Goal: Information Seeking & Learning: Learn about a topic

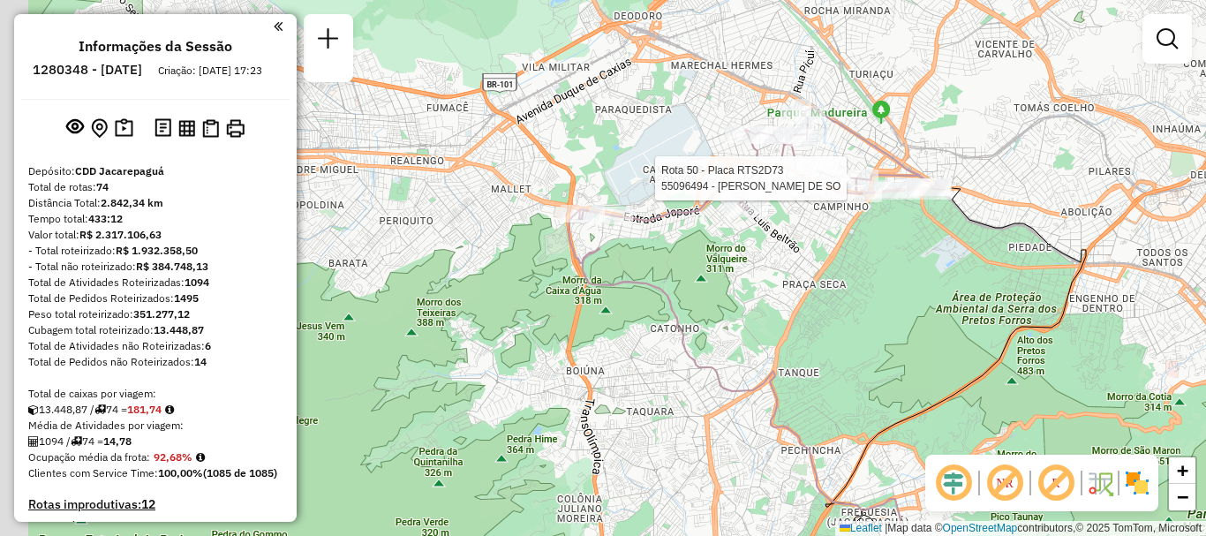
scroll to position [5618, 0]
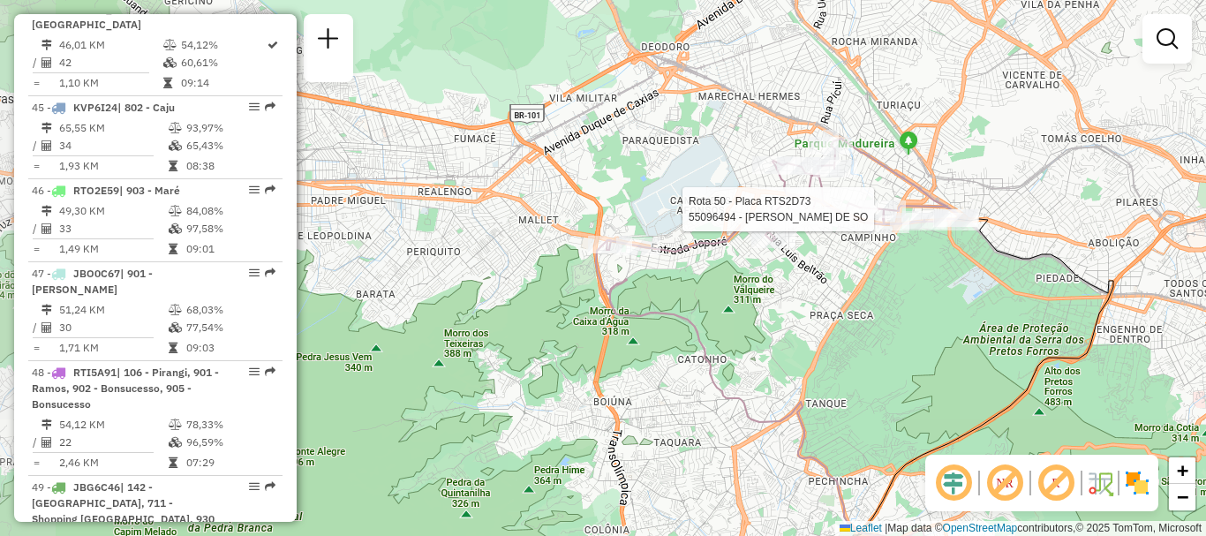
drag, startPoint x: 939, startPoint y: 142, endPoint x: 927, endPoint y: 184, distance: 43.3
click at [944, 178] on div "Rota 50 - Placa RTS2D73 55096494 - [PERSON_NAME] DE SO Janela de atendimento Gr…" at bounding box center [603, 268] width 1206 height 536
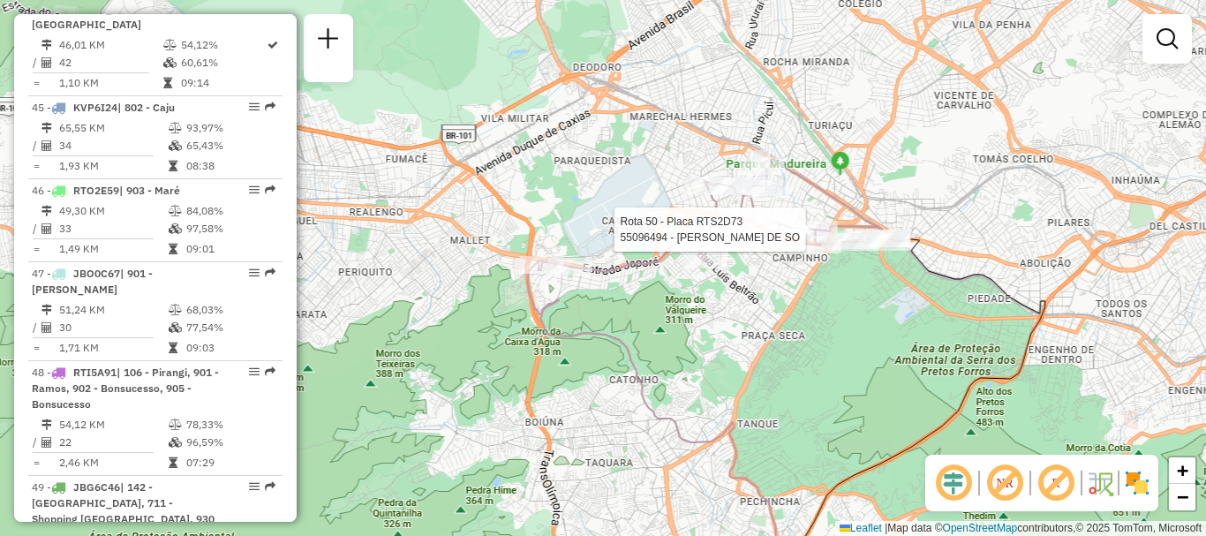
drag, startPoint x: 914, startPoint y: 192, endPoint x: 864, endPoint y: 198, distance: 49.7
click at [867, 199] on div "Rota 50 - Placa RTS2D73 55096494 - [PERSON_NAME] DE SO Janela de atendimento Gr…" at bounding box center [603, 268] width 1206 height 536
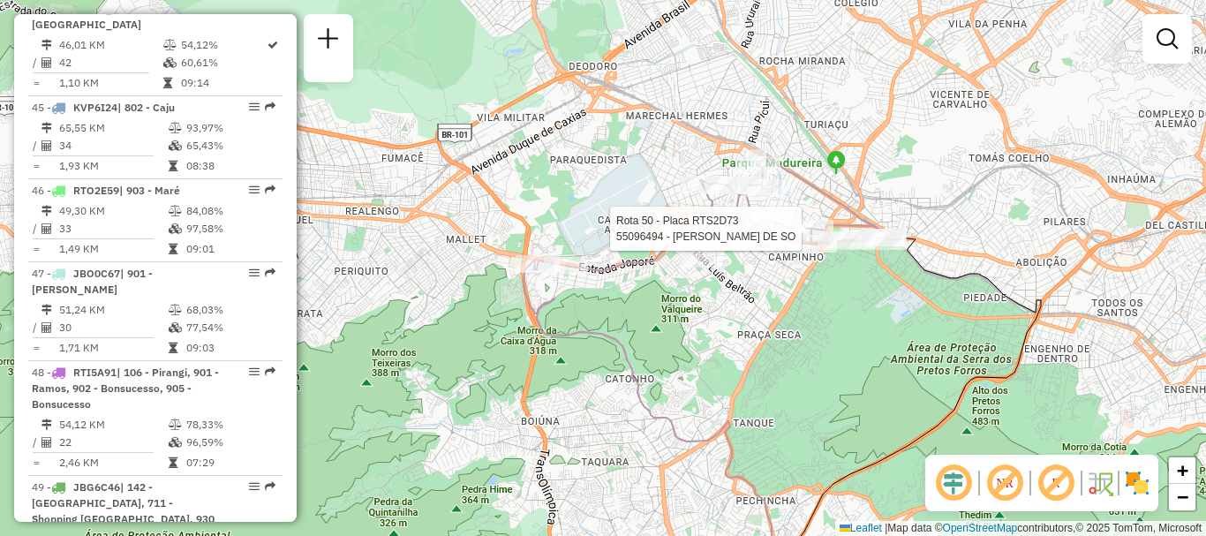
select select "**********"
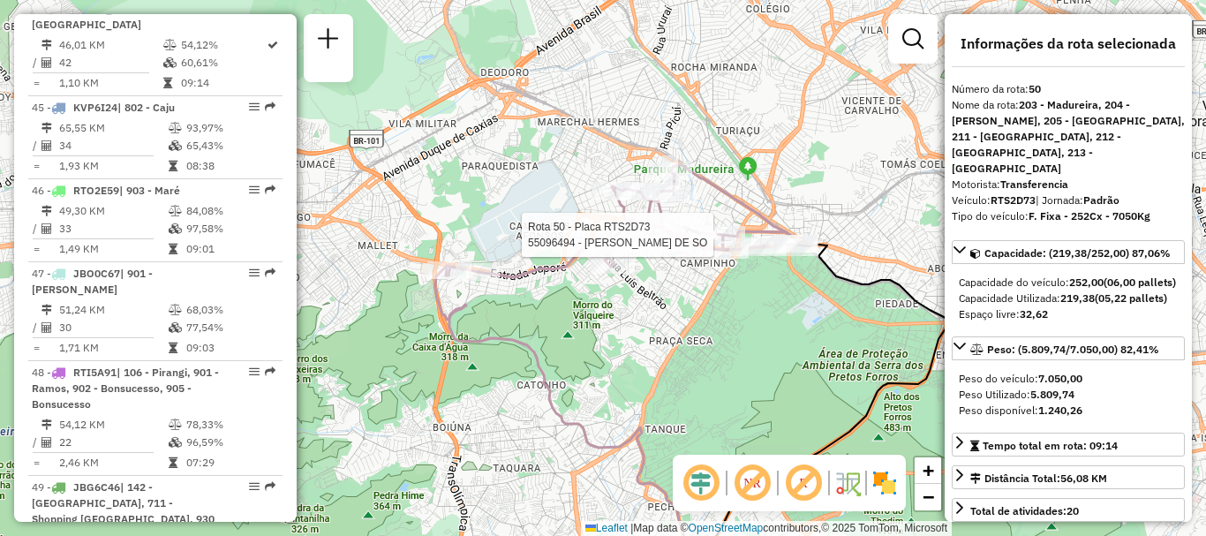
drag, startPoint x: 754, startPoint y: 387, endPoint x: 774, endPoint y: 396, distance: 22.5
click at [774, 396] on div "Rota 50 - Placa RTS2D73 55096494 - [PERSON_NAME] DE SO Janela de atendimento Gr…" at bounding box center [603, 268] width 1206 height 536
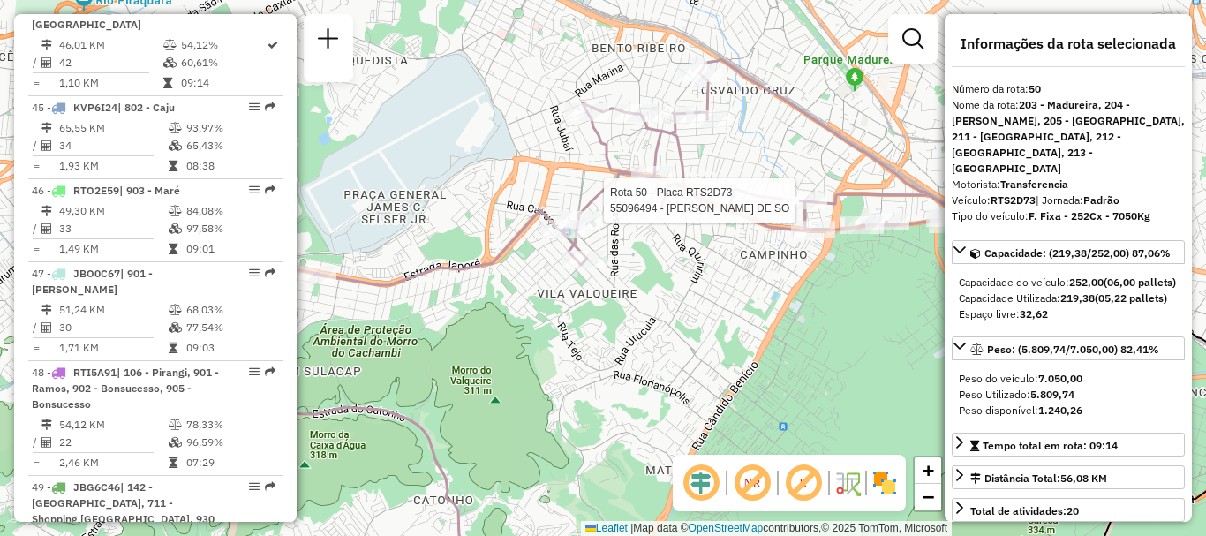
drag, startPoint x: 804, startPoint y: 343, endPoint x: 900, endPoint y: 389, distance: 106.6
click at [901, 389] on div "Rota 50 - Placa RTS2D73 55096494 - [PERSON_NAME] DE SO Janela de atendimento Gr…" at bounding box center [603, 268] width 1206 height 536
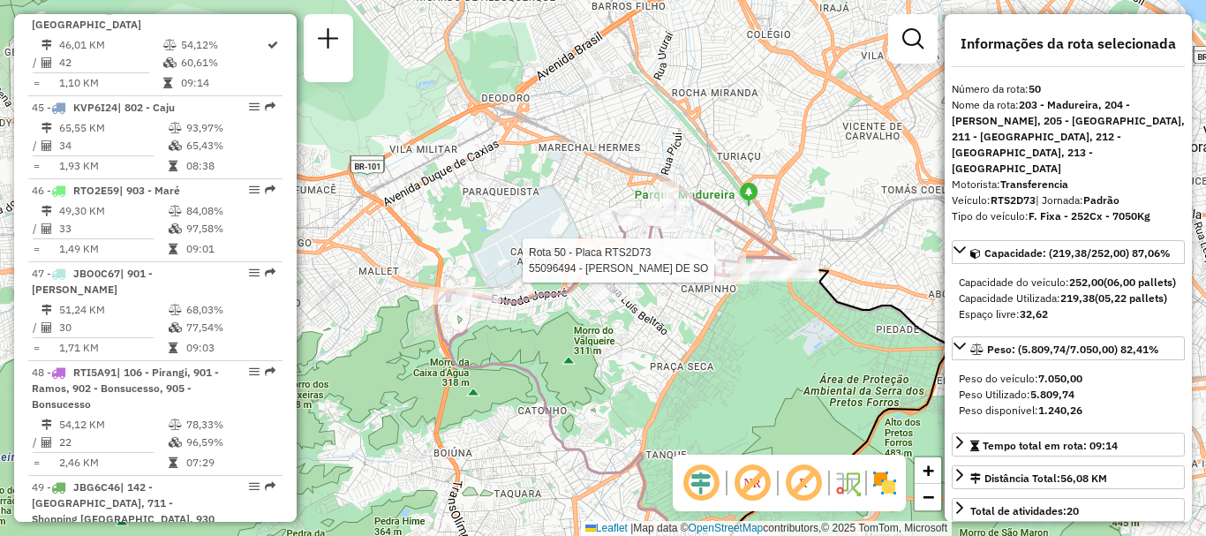
drag, startPoint x: 778, startPoint y: 352, endPoint x: 754, endPoint y: 338, distance: 27.7
click at [754, 338] on div "Rota 50 - Placa RTS2D73 55096494 - [PERSON_NAME] DE SO Janela de atendimento Gr…" at bounding box center [603, 268] width 1206 height 536
click at [740, 222] on icon at bounding box center [622, 246] width 352 height 113
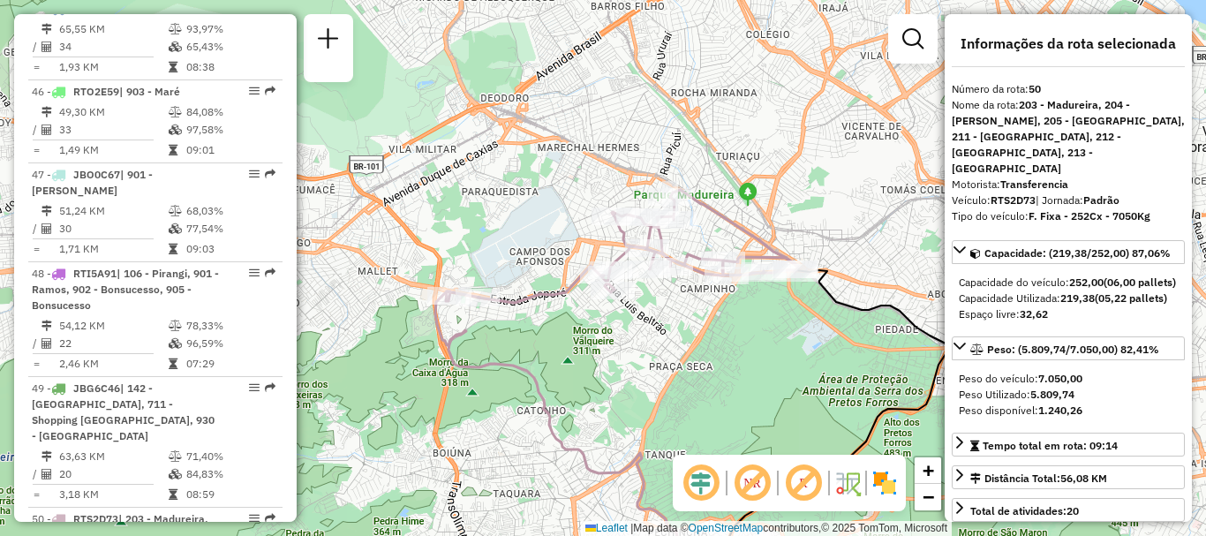
scroll to position [5861, 0]
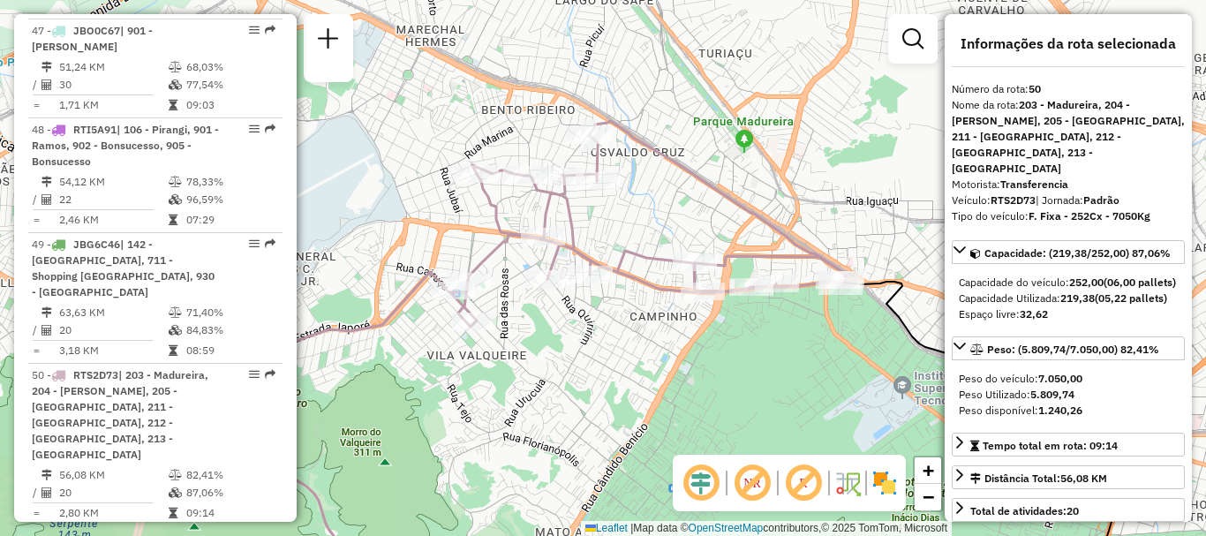
drag, startPoint x: 791, startPoint y: 253, endPoint x: 806, endPoint y: 247, distance: 16.2
click at [799, 251] on icon at bounding box center [492, 234] width 706 height 226
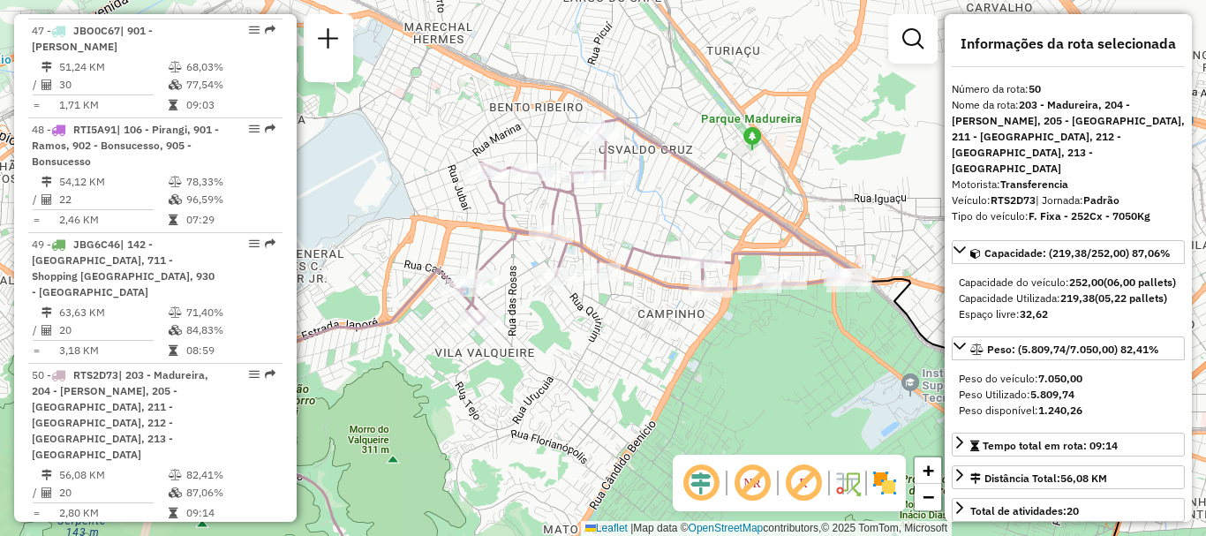
click at [827, 237] on icon at bounding box center [500, 231] width 706 height 226
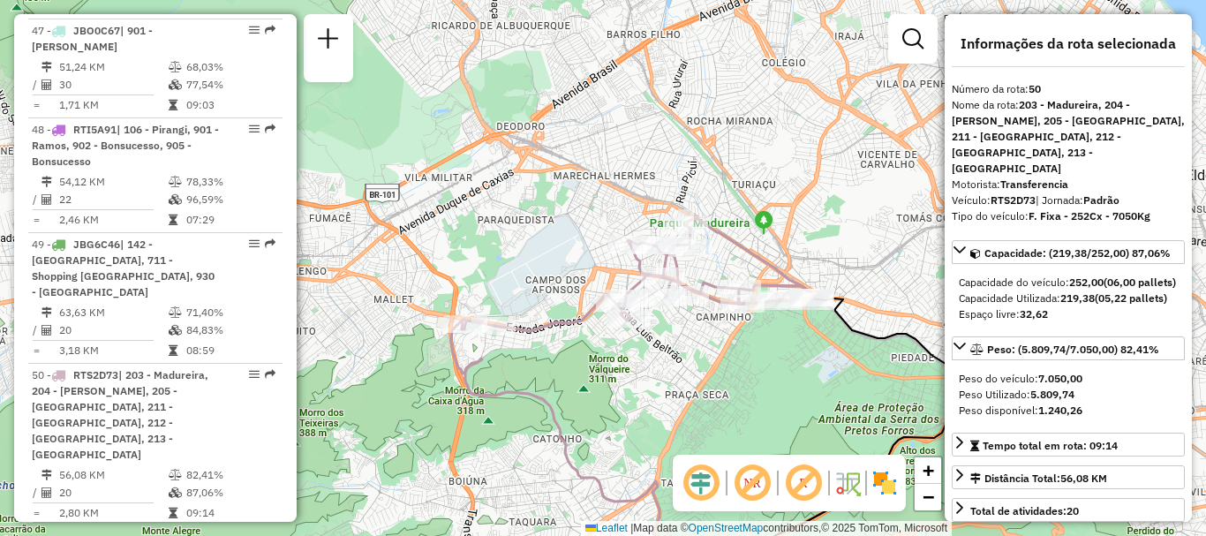
drag, startPoint x: 696, startPoint y: 365, endPoint x: 674, endPoint y: 398, distance: 39.4
click at [674, 398] on div "Janela de atendimento Grade de atendimento Capacidade Transportadoras Veículos …" at bounding box center [603, 268] width 1206 height 536
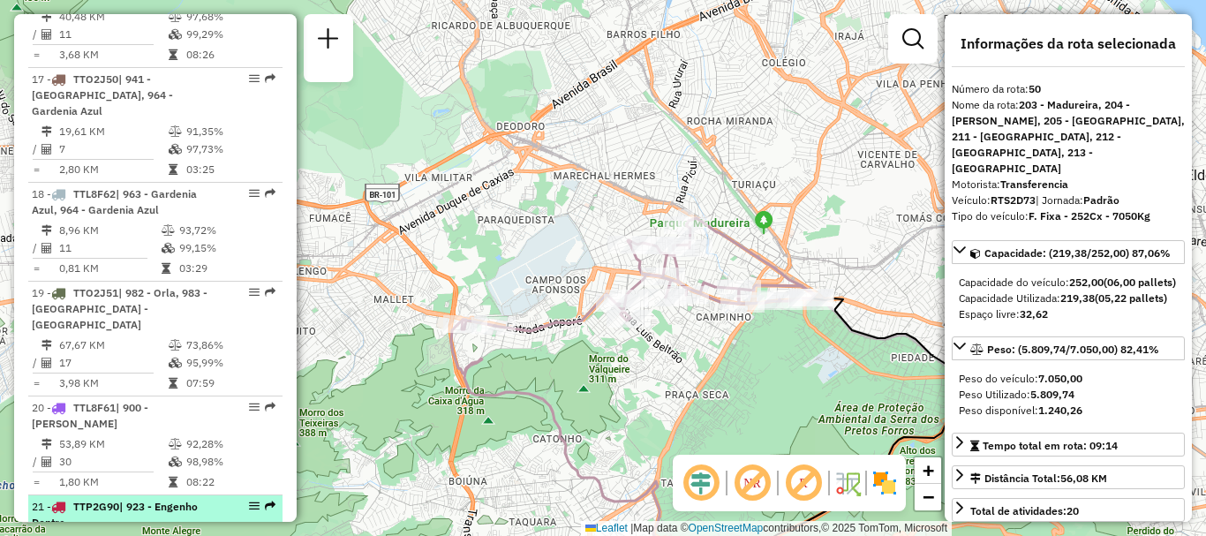
drag, startPoint x: 90, startPoint y: 303, endPoint x: 121, endPoint y: 305, distance: 31.0
click at [90, 534] on td "35,74 KM" at bounding box center [112, 543] width 109 height 18
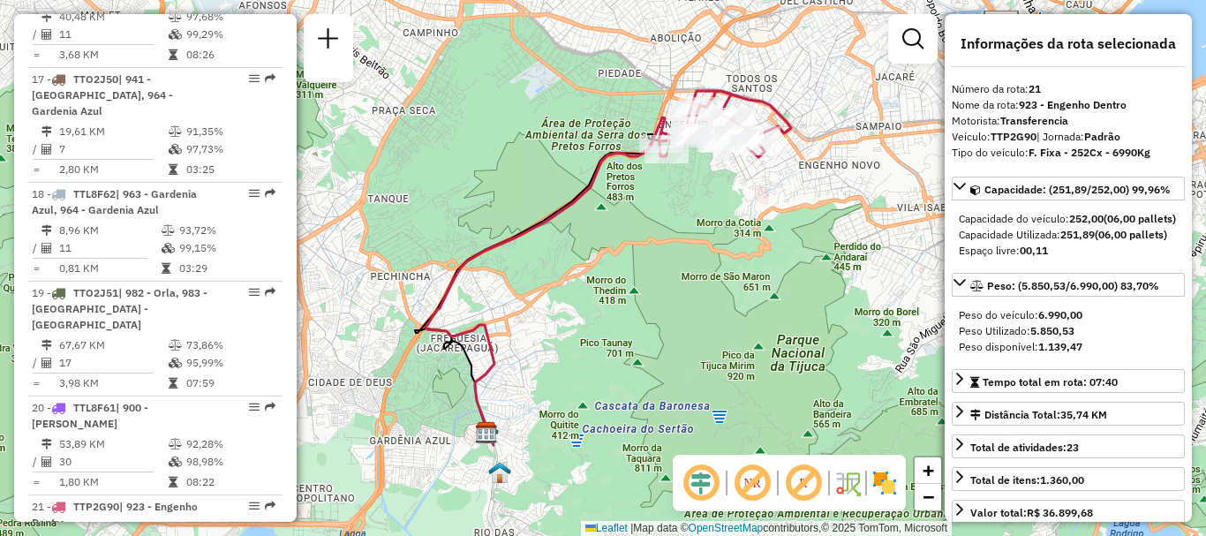
click at [889, 480] on img at bounding box center [884, 483] width 28 height 28
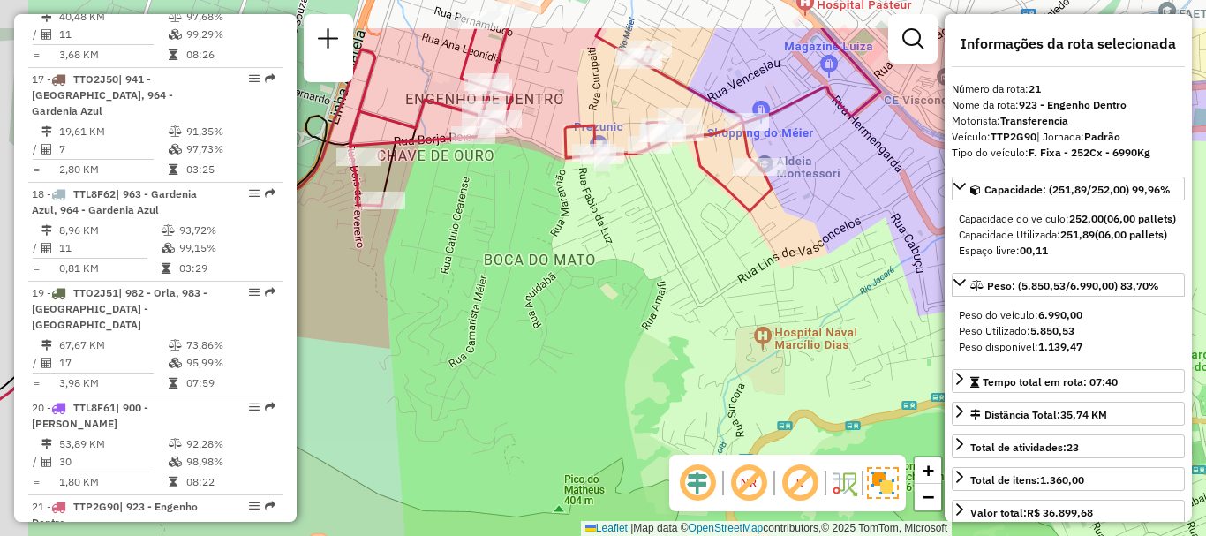
drag, startPoint x: 775, startPoint y: 182, endPoint x: 832, endPoint y: 245, distance: 85.6
click at [832, 245] on div "Janela de atendimento Grade de atendimento Capacidade Transportadoras Veículos …" at bounding box center [603, 268] width 1206 height 536
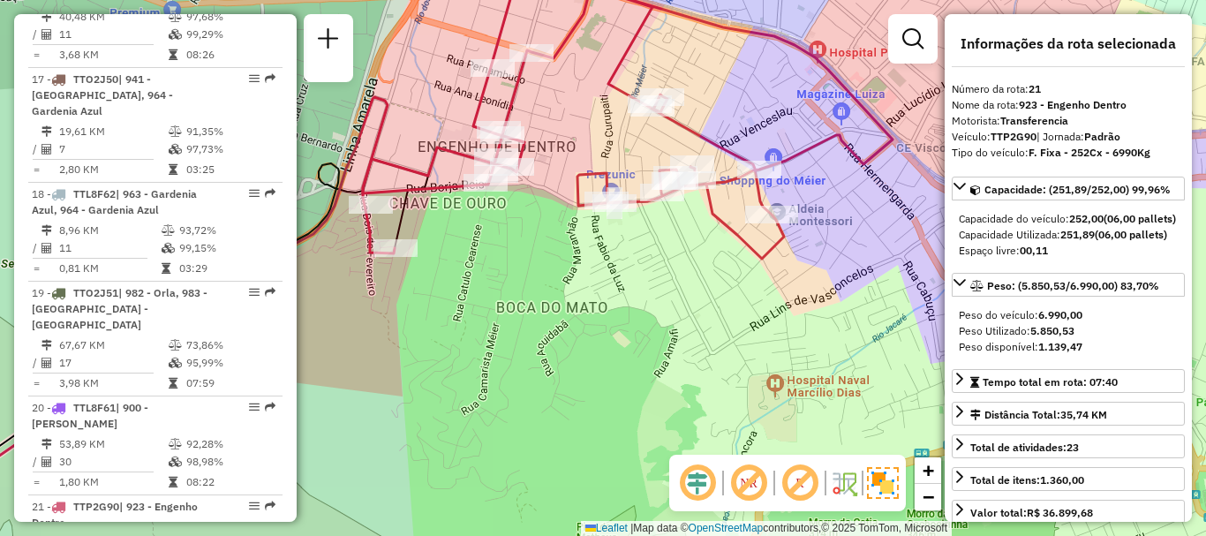
drag, startPoint x: 686, startPoint y: 207, endPoint x: 696, endPoint y: 245, distance: 39.2
click at [696, 245] on div "Janela de atendimento Grade de atendimento Capacidade Transportadoras Veículos …" at bounding box center [603, 268] width 1206 height 536
drag, startPoint x: 696, startPoint y: 245, endPoint x: 726, endPoint y: 286, distance: 51.2
click at [726, 286] on div "Janela de atendimento Grade de atendimento Capacidade Transportadoras Veículos …" at bounding box center [603, 268] width 1206 height 536
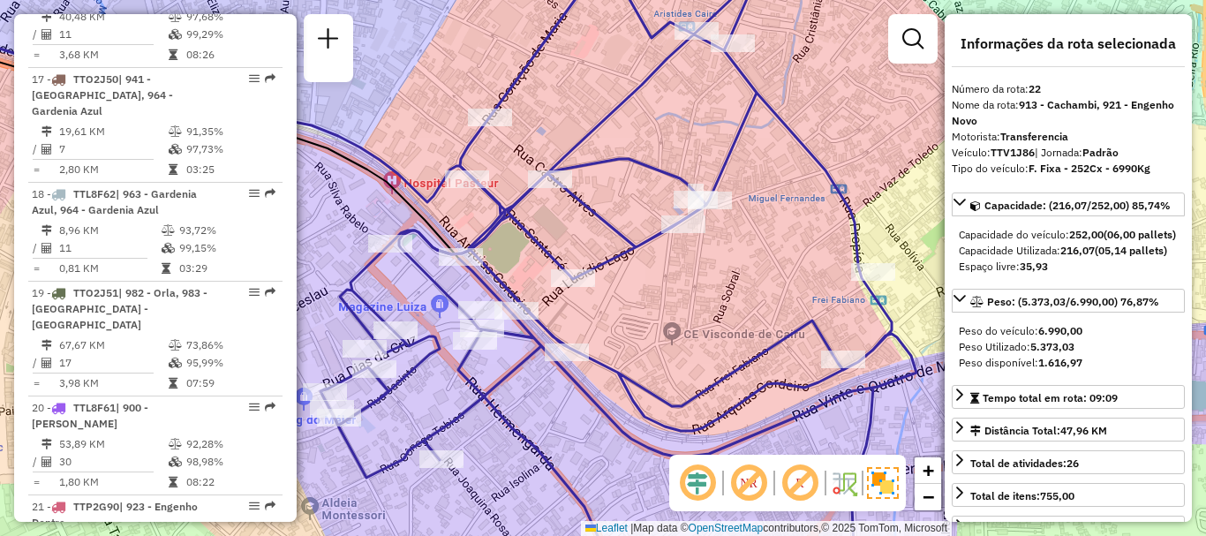
drag, startPoint x: 645, startPoint y: 122, endPoint x: 587, endPoint y: 82, distance: 70.5
click at [597, 91] on div "Janela de atendimento Grade de atendimento Capacidade Transportadoras Veículos …" at bounding box center [603, 268] width 1206 height 536
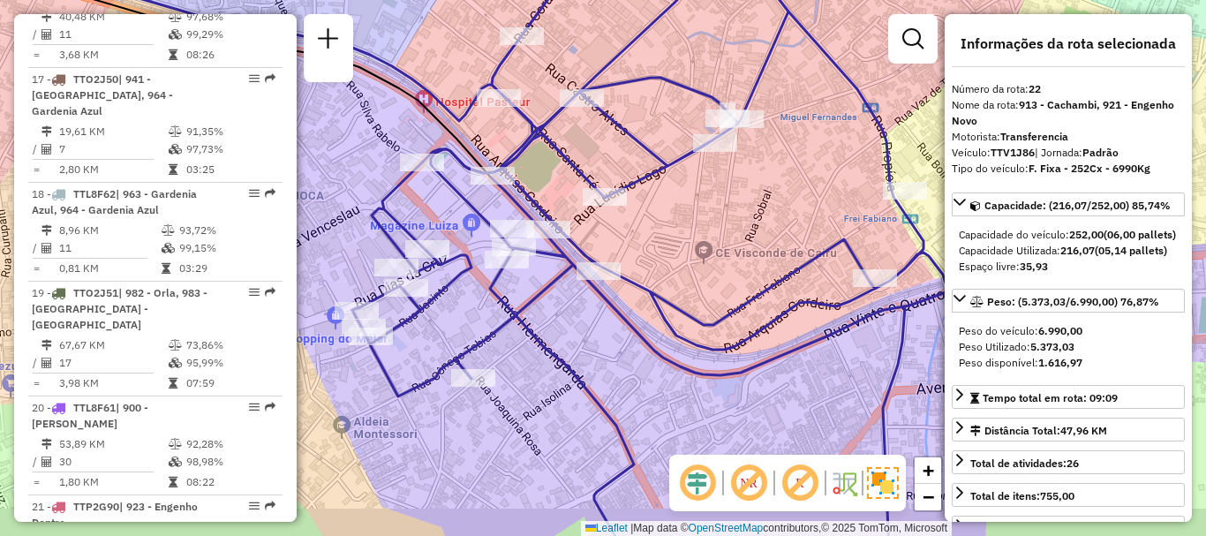
drag, startPoint x: 678, startPoint y: 314, endPoint x: 746, endPoint y: 272, distance: 80.1
click at [742, 280] on div "Janela de atendimento Grade de atendimento Capacidade Transportadoras Veículos …" at bounding box center [603, 268] width 1206 height 536
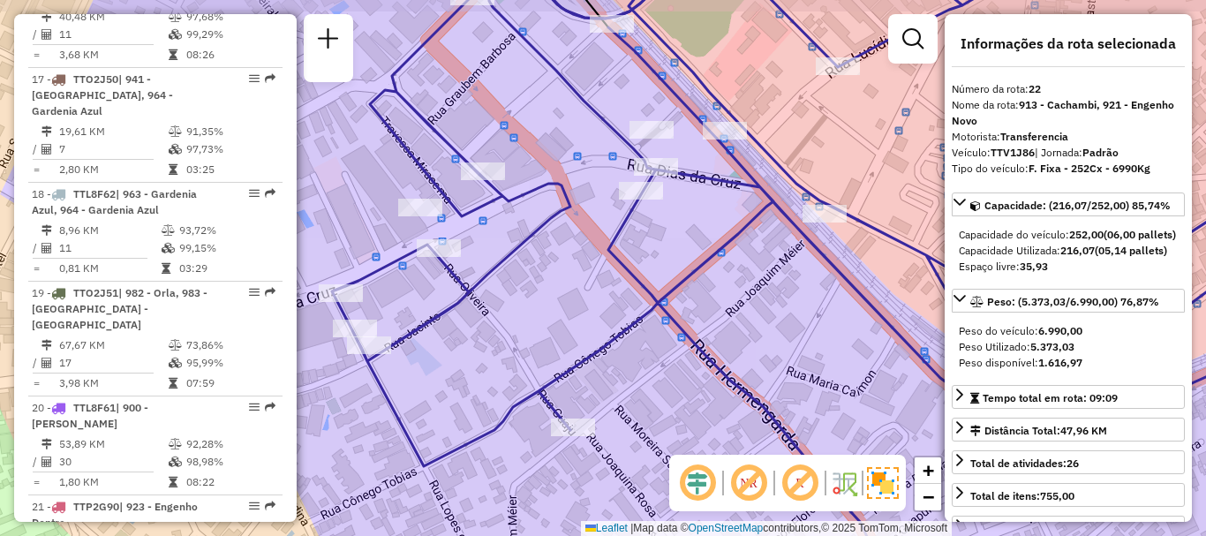
drag, startPoint x: 469, startPoint y: 298, endPoint x: 461, endPoint y: 317, distance: 21.0
click at [461, 317] on div "Janela de atendimento Grade de atendimento Capacidade Transportadoras Veículos …" at bounding box center [603, 268] width 1206 height 536
click at [460, 340] on icon at bounding box center [829, 267] width 994 height 643
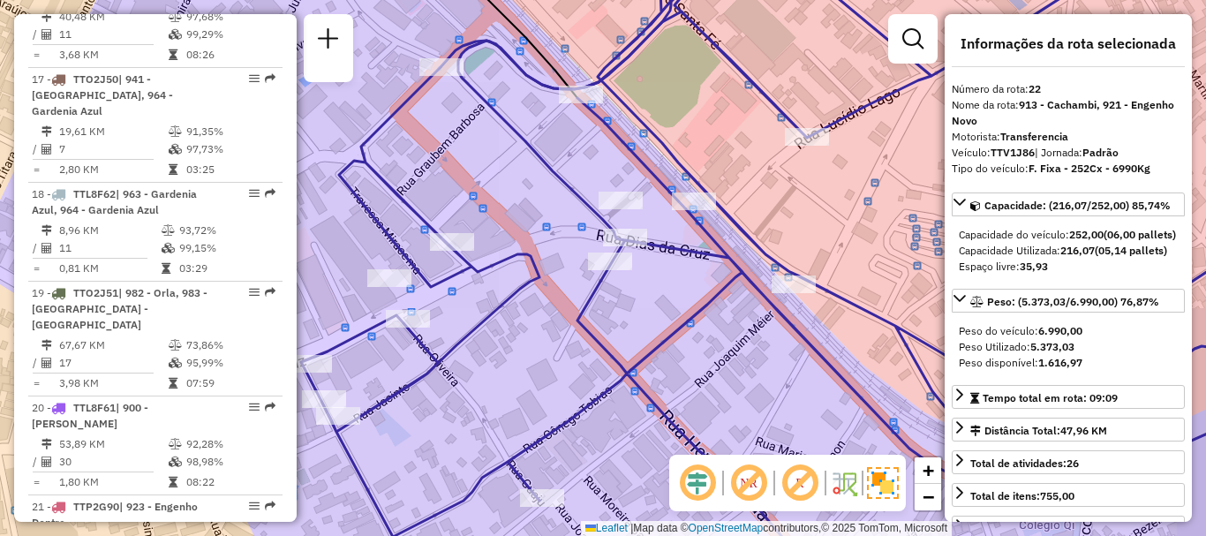
click at [463, 347] on icon at bounding box center [813, 267] width 1025 height 643
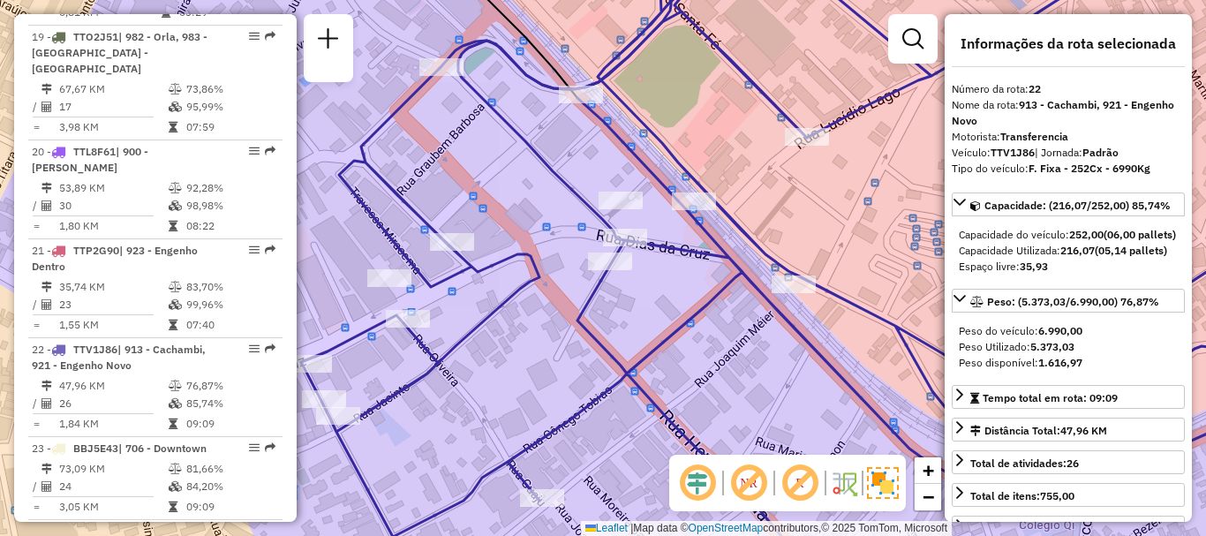
scroll to position [2981, 0]
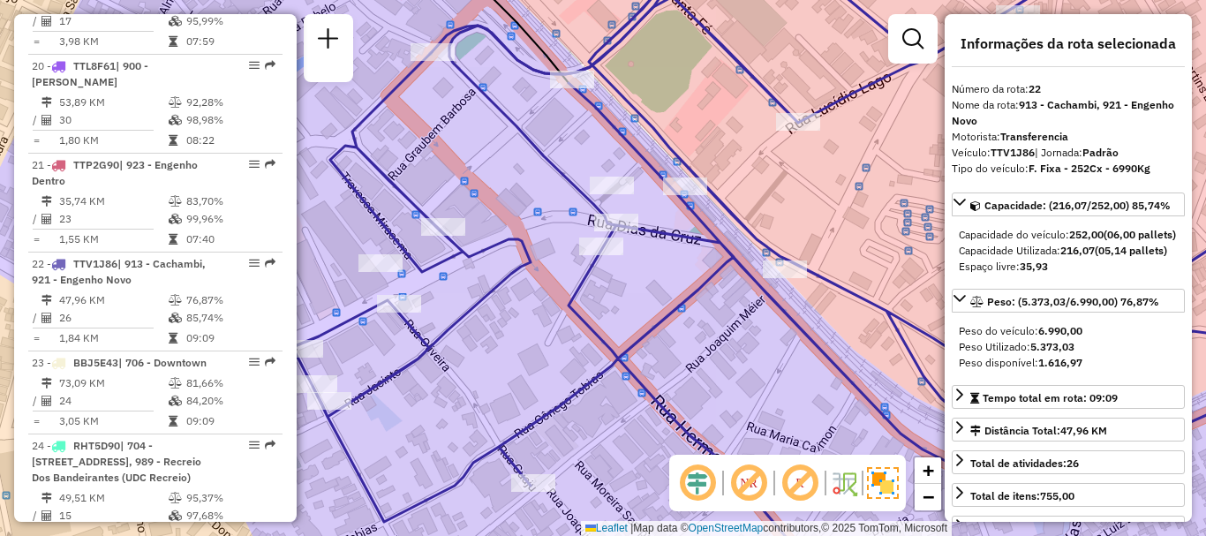
drag, startPoint x: 585, startPoint y: 341, endPoint x: 569, endPoint y: 313, distance: 32.1
click at [569, 313] on icon at bounding box center [804, 252] width 1025 height 643
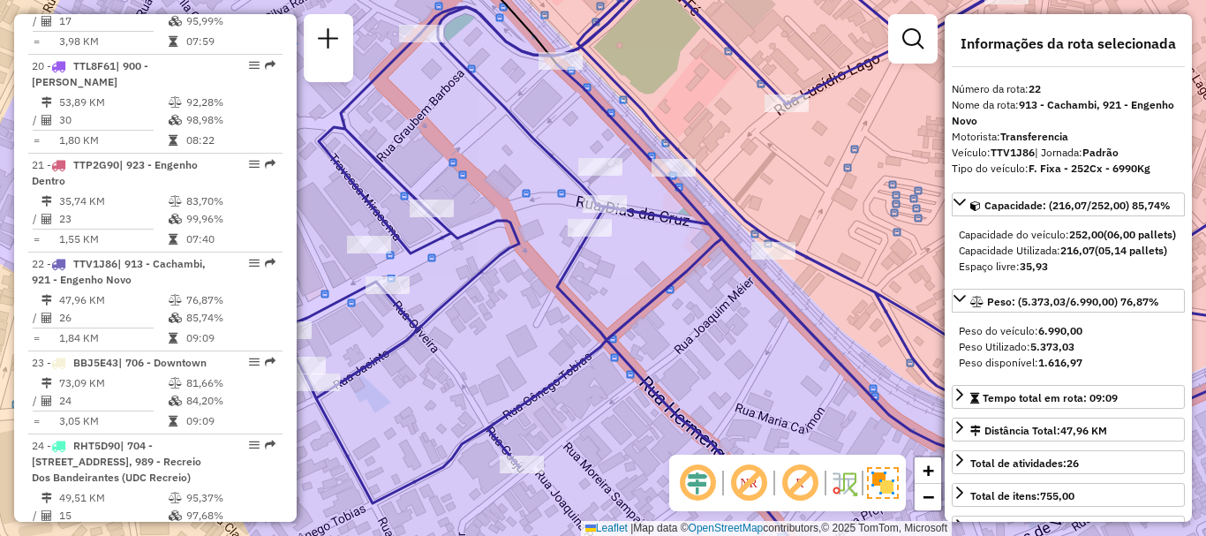
click at [569, 313] on icon at bounding box center [803, 267] width 1045 height 643
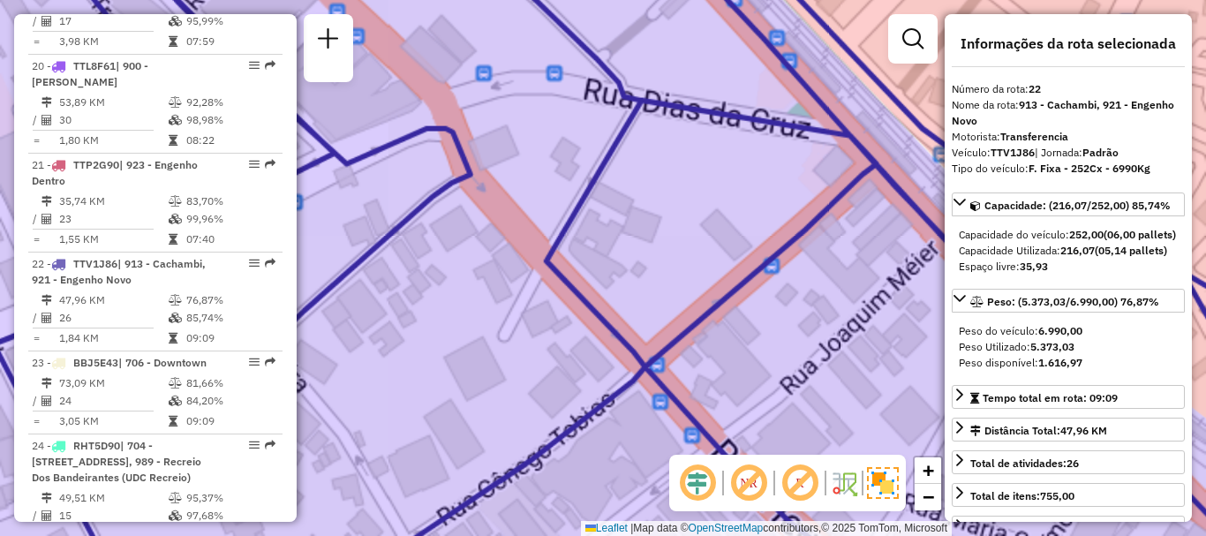
click at [569, 313] on icon at bounding box center [1039, 222] width 2090 height 1285
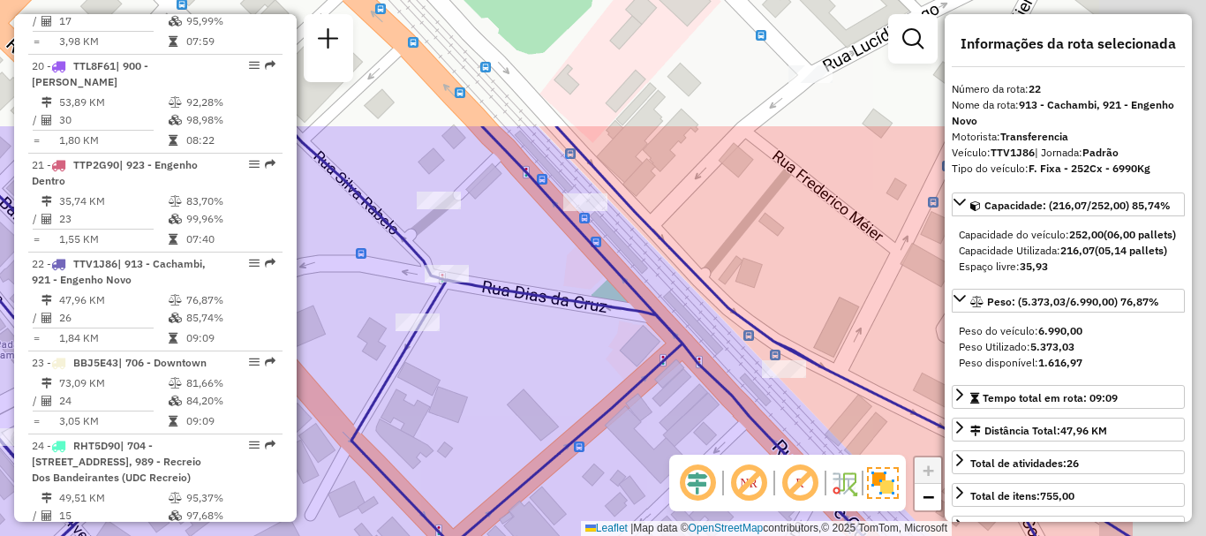
drag, startPoint x: 669, startPoint y: 276, endPoint x: 479, endPoint y: 454, distance: 259.8
click at [479, 454] on div "Janela de atendimento Grade de atendimento Capacidade Transportadoras Veículos …" at bounding box center [603, 268] width 1206 height 536
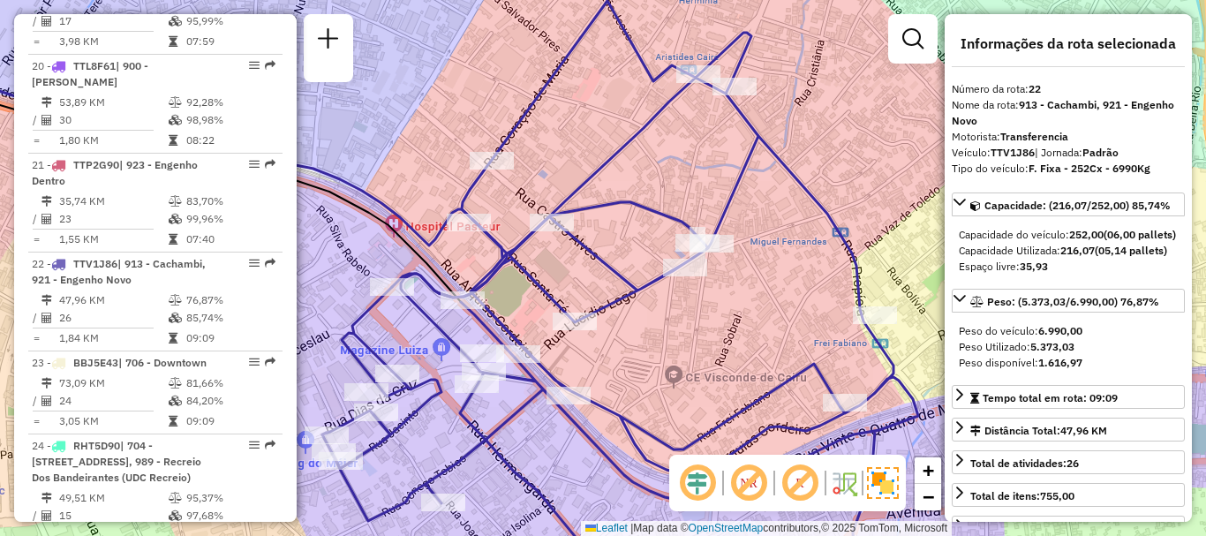
click at [447, 259] on div "Janela de atendimento Grade de atendimento Capacidade Transportadoras Veículos …" at bounding box center [603, 268] width 1206 height 536
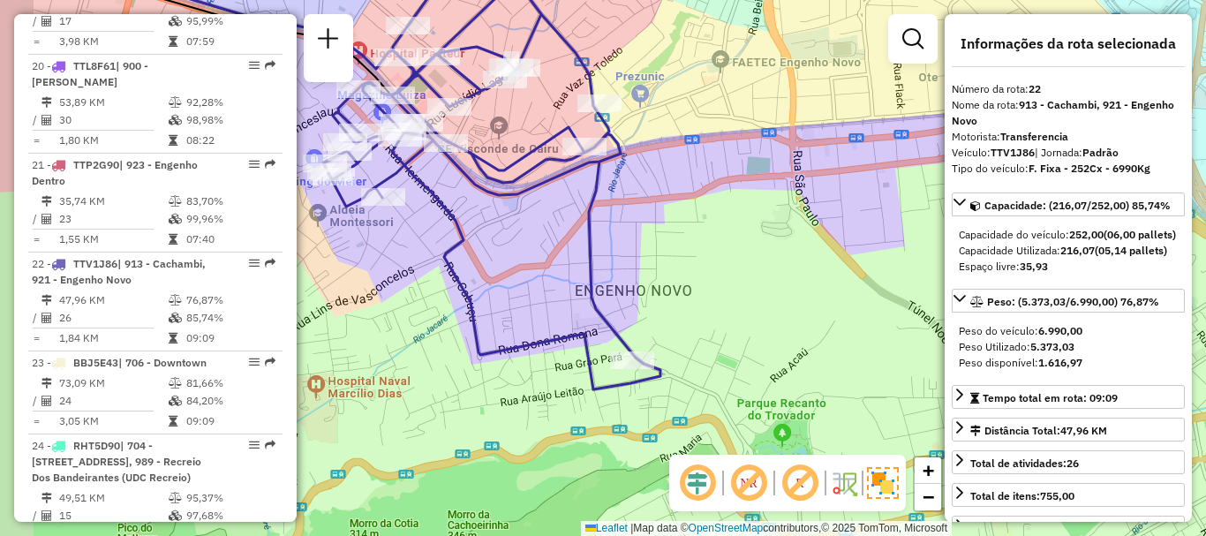
drag, startPoint x: 520, startPoint y: 289, endPoint x: 652, endPoint y: 326, distance: 137.5
click at [652, 326] on div "Janela de atendimento Grade de atendimento Capacidade Transportadoras Veículos …" at bounding box center [603, 268] width 1206 height 536
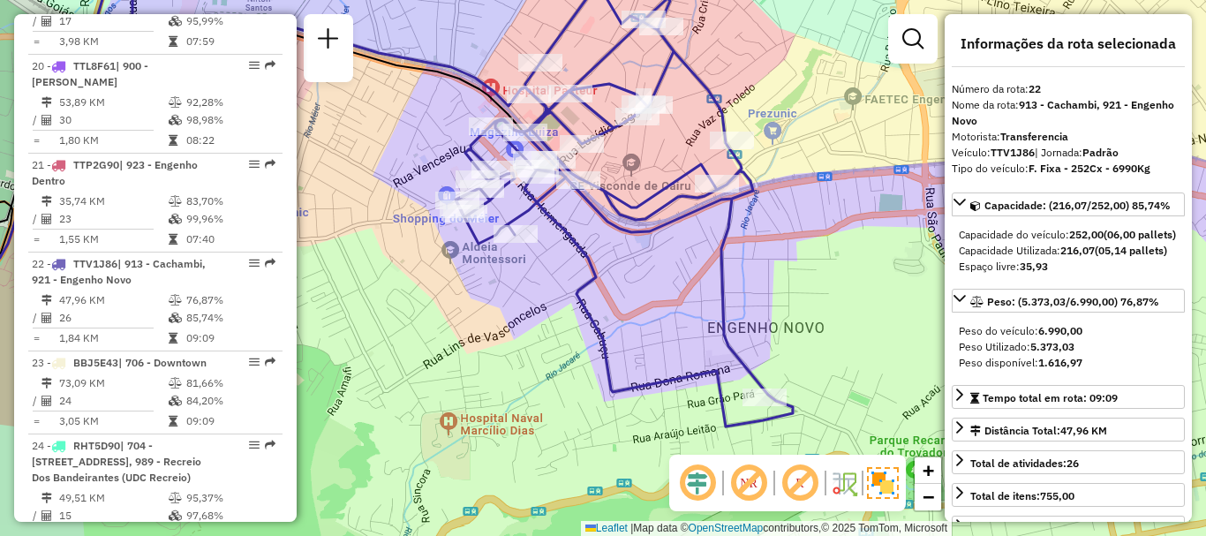
click at [664, 410] on div "Janela de atendimento Grade de atendimento Capacidade Transportadoras Veículos …" at bounding box center [603, 268] width 1206 height 536
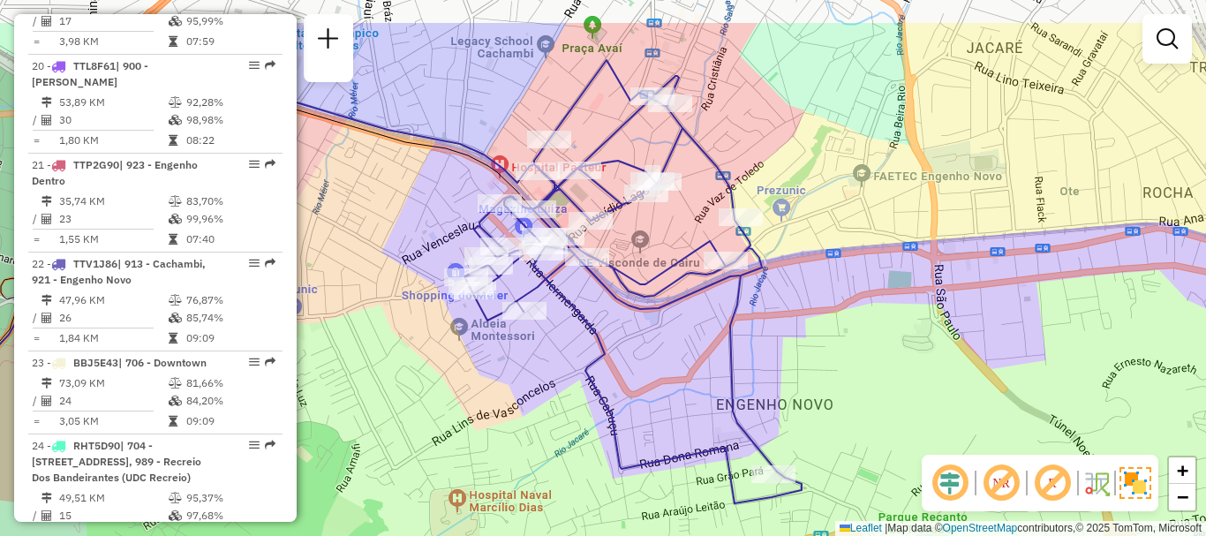
drag, startPoint x: 649, startPoint y: 363, endPoint x: 649, endPoint y: 382, distance: 19.4
click at [649, 382] on div "Janela de atendimento Grade de atendimento Capacidade Transportadoras Veículos …" at bounding box center [603, 268] width 1206 height 536
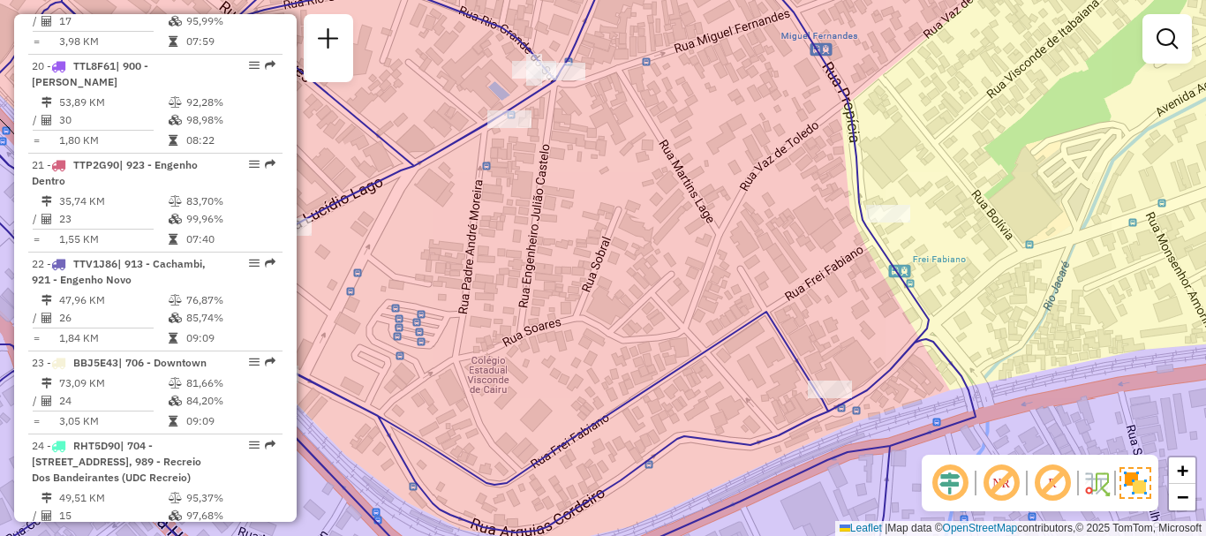
click at [801, 378] on icon at bounding box center [427, 267] width 1096 height 643
select select "**********"
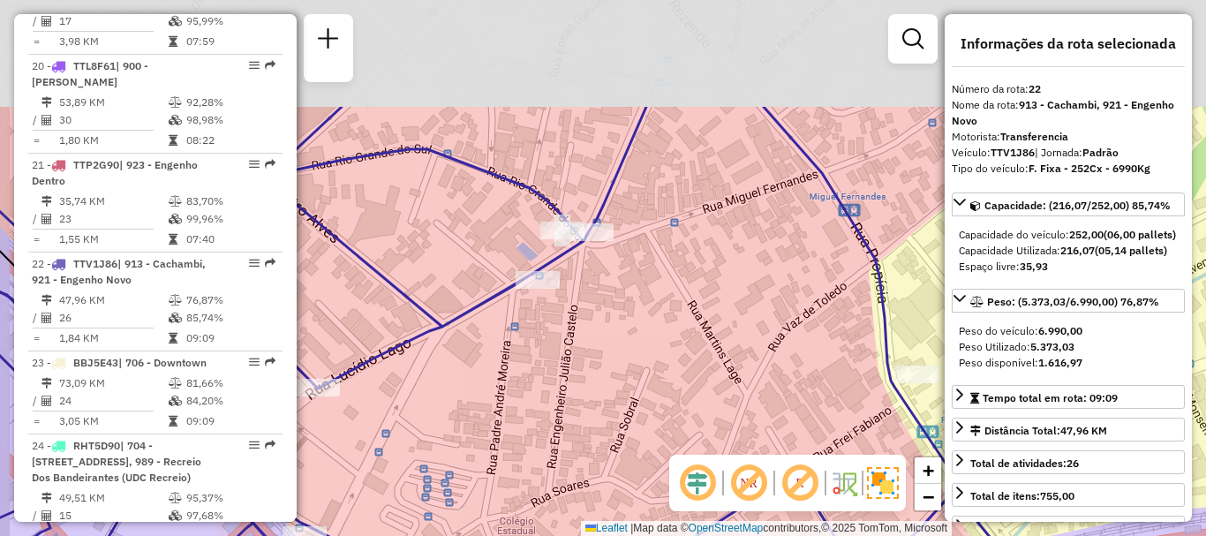
drag, startPoint x: 651, startPoint y: 253, endPoint x: 679, endPoint y: 416, distance: 164.9
click at [679, 416] on div "Janela de atendimento Grade de atendimento Capacidade Transportadoras Veículos …" at bounding box center [603, 268] width 1206 height 536
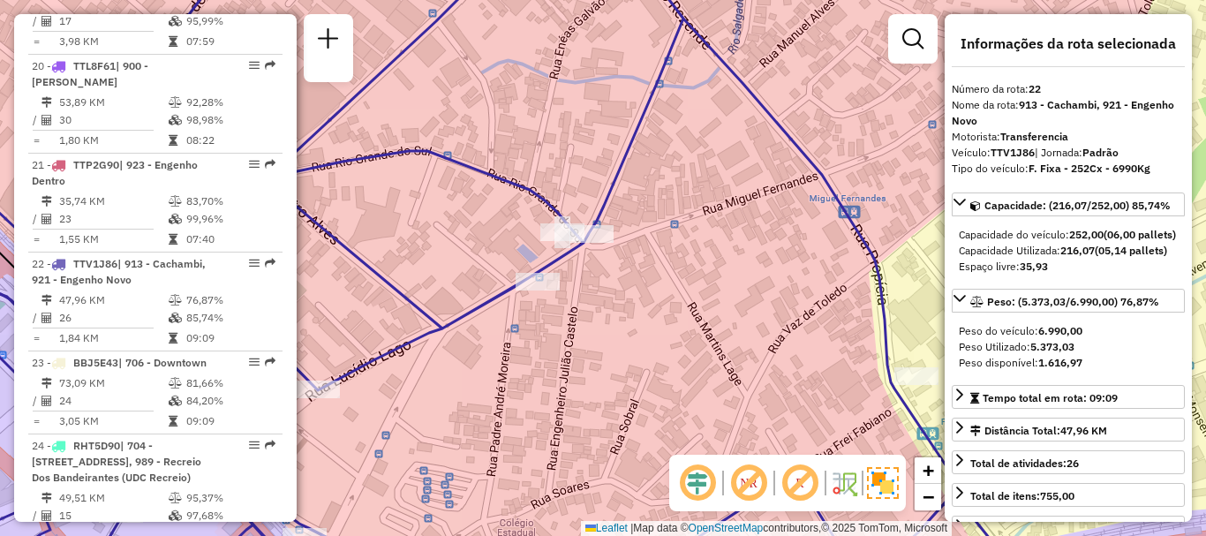
drag, startPoint x: 630, startPoint y: 292, endPoint x: 635, endPoint y: 438, distance: 145.7
click at [635, 438] on div "Janela de atendimento Grade de atendimento Capacidade Transportadoras Veículos …" at bounding box center [603, 268] width 1206 height 536
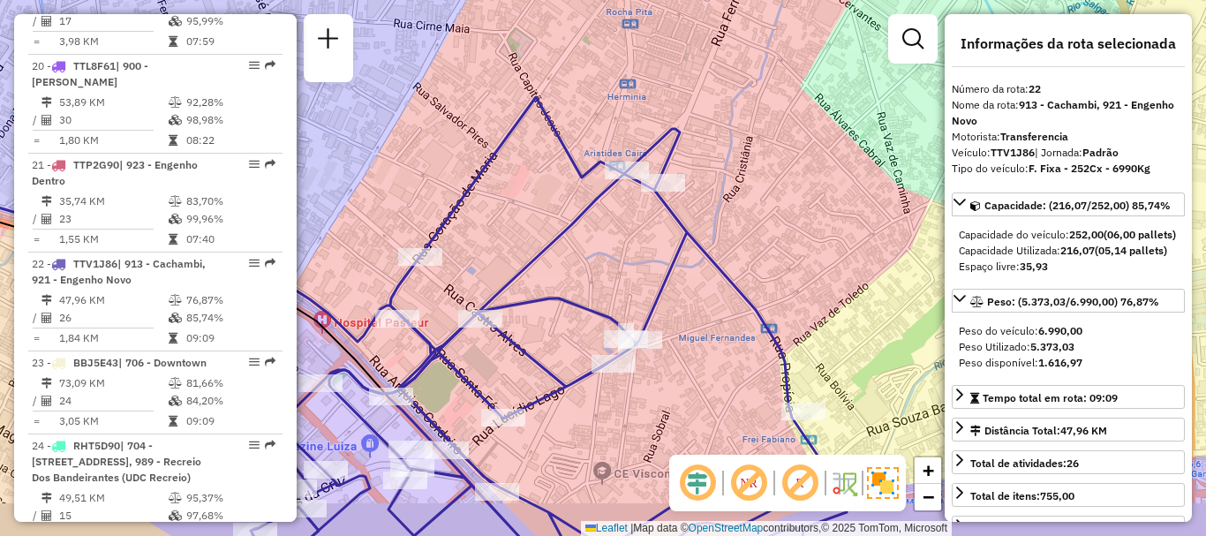
drag, startPoint x: 660, startPoint y: 343, endPoint x: 683, endPoint y: 289, distance: 59.4
click at [680, 296] on div "Janela de atendimento Grade de atendimento Capacidade Transportadoras Veículos …" at bounding box center [603, 268] width 1206 height 536
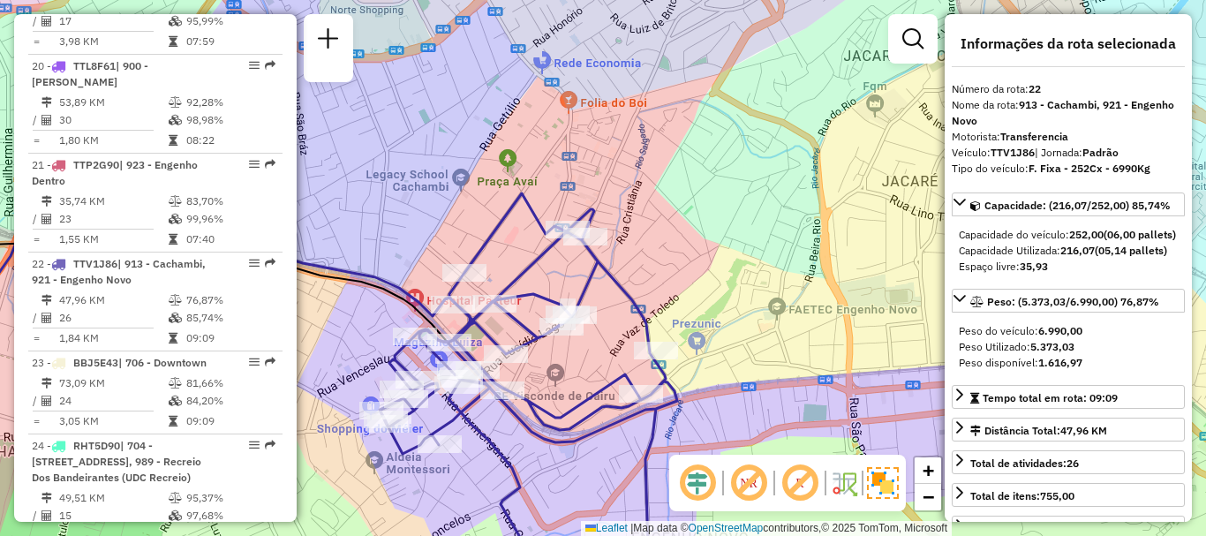
drag, startPoint x: 669, startPoint y: 318, endPoint x: 707, endPoint y: 228, distance: 97.7
click at [707, 228] on div "Rota 22 - Placa TTV1J86 55067981 - [PERSON_NAME] de atendimento Grade de atendi…" at bounding box center [603, 268] width 1206 height 536
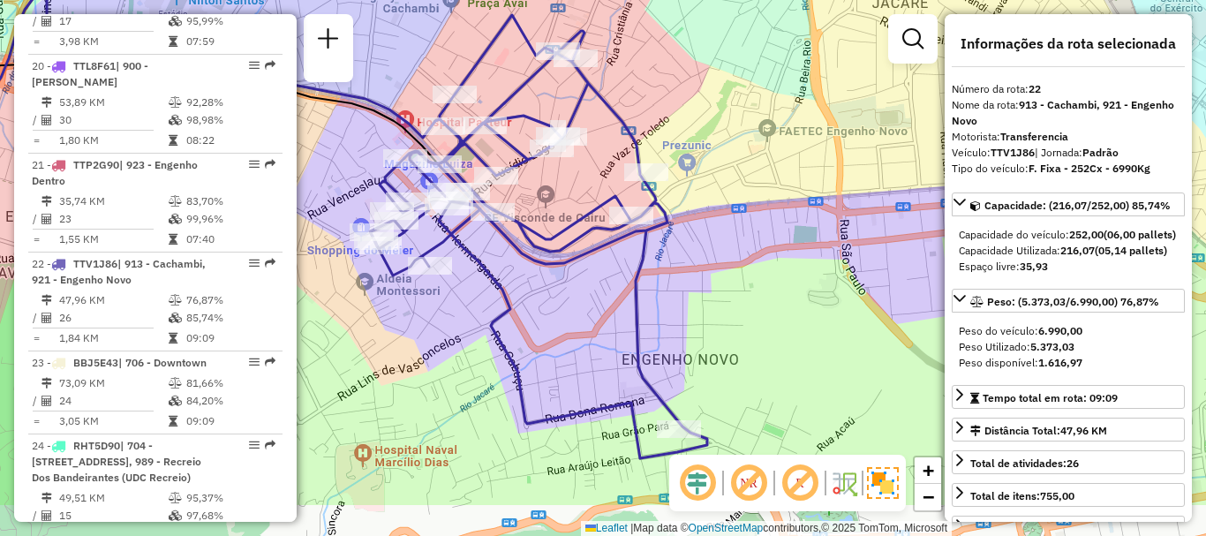
drag, startPoint x: 734, startPoint y: 347, endPoint x: 634, endPoint y: 158, distance: 214.1
click at [637, 167] on div "Janela de atendimento Grade de atendimento Capacidade Transportadoras Veículos …" at bounding box center [603, 268] width 1206 height 536
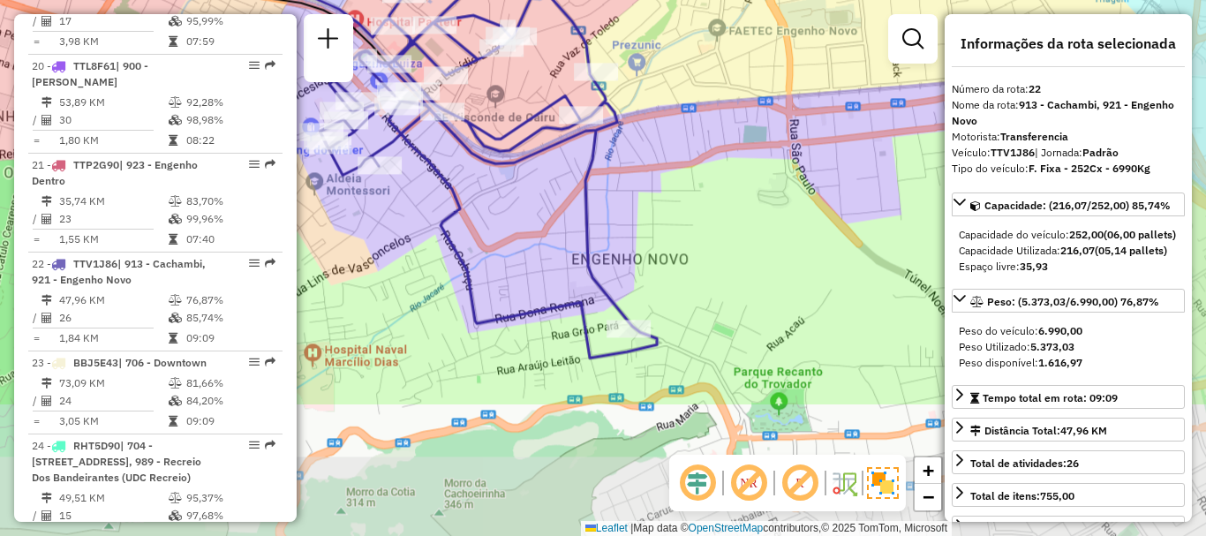
click at [634, 158] on div "Janela de atendimento Grade de atendimento Capacidade Transportadoras Veículos …" at bounding box center [603, 268] width 1206 height 536
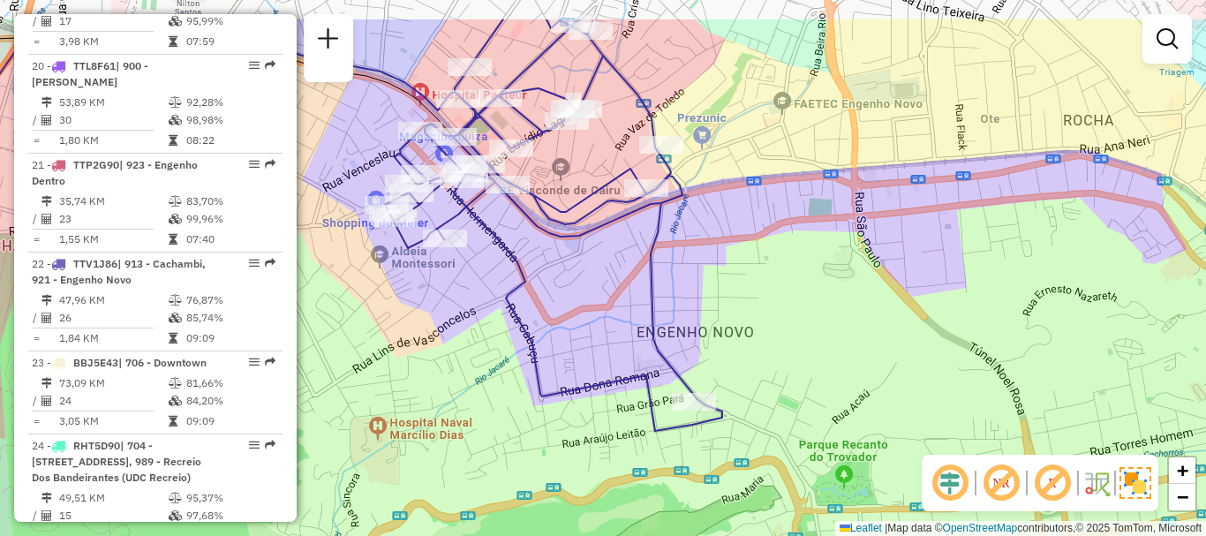
drag, startPoint x: 640, startPoint y: 272, endPoint x: 706, endPoint y: 347, distance: 100.1
click at [706, 347] on div "Janela de atendimento Grade de atendimento Capacidade Transportadoras Veículos …" at bounding box center [603, 268] width 1206 height 536
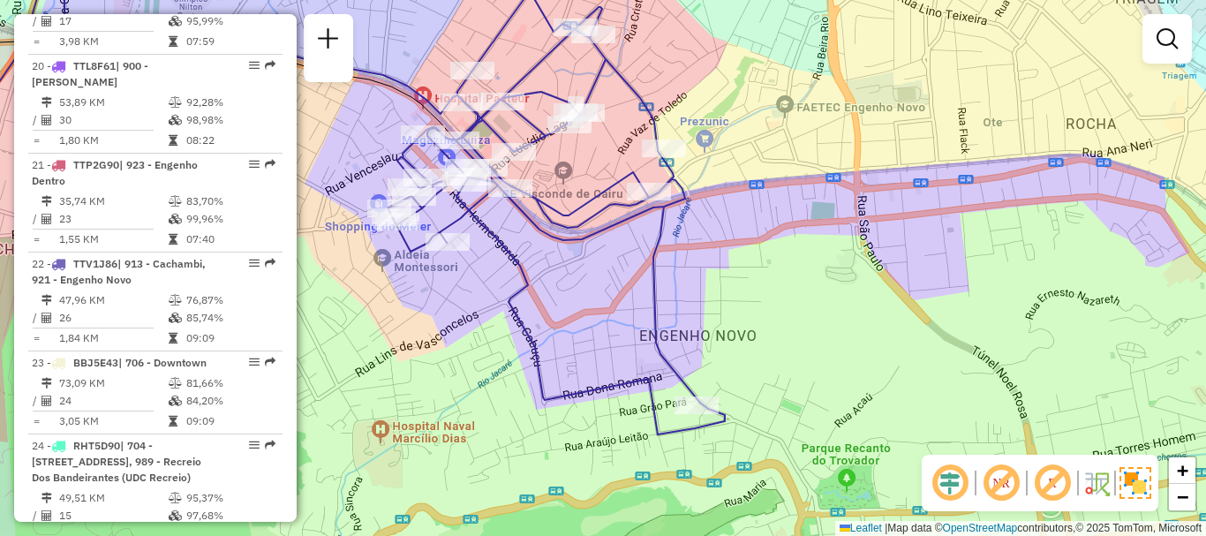
click at [712, 350] on div "Janela de atendimento Grade de atendimento Capacidade Transportadoras Veículos …" at bounding box center [603, 268] width 1206 height 536
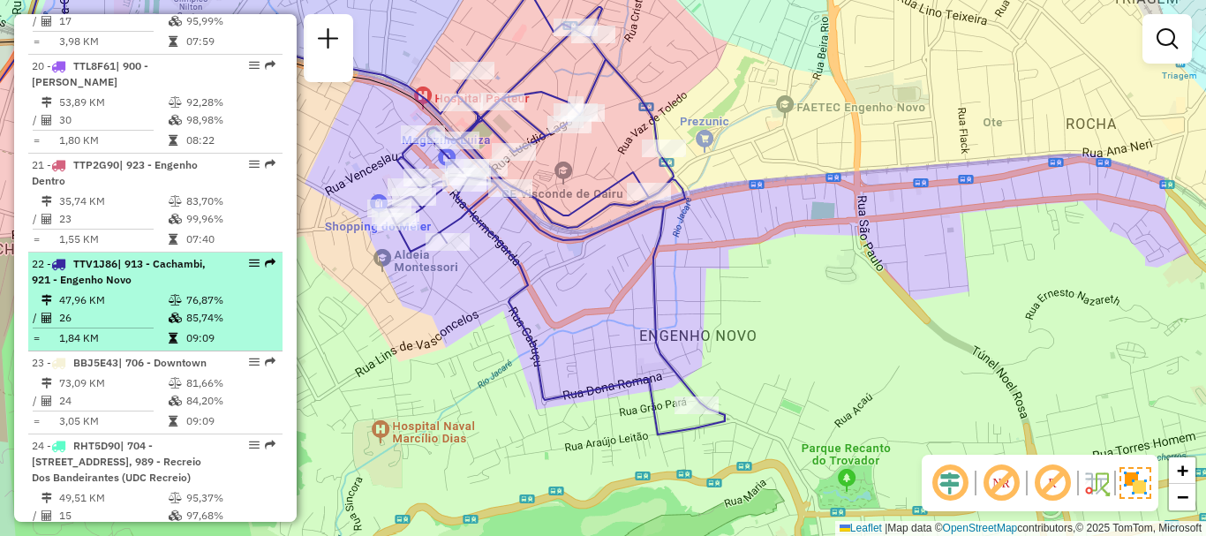
click at [219, 309] on td "85,74%" at bounding box center [229, 318] width 89 height 18
select select "**********"
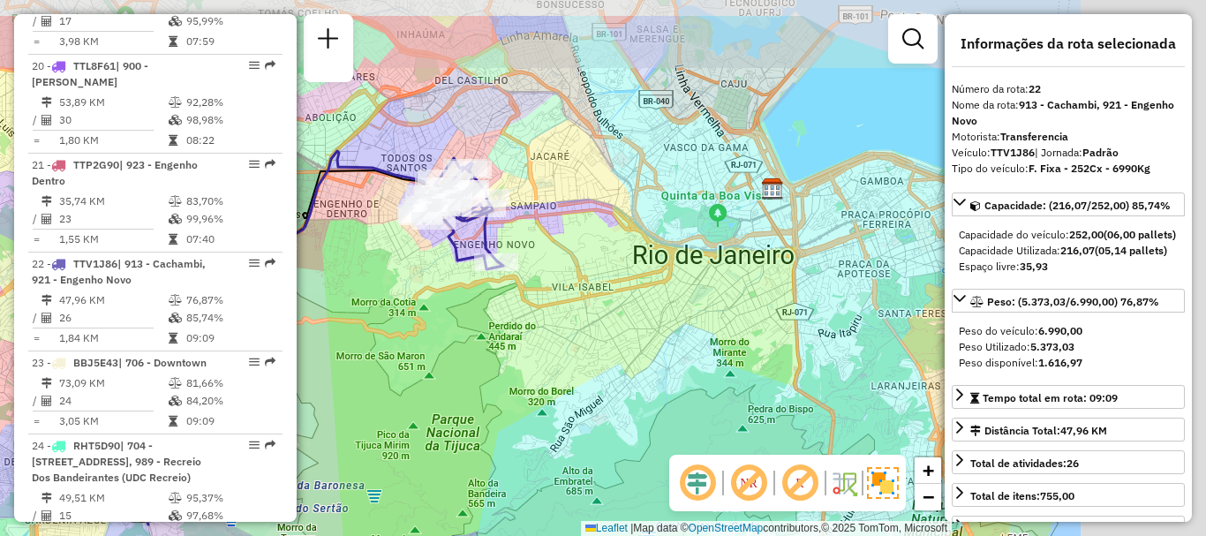
drag, startPoint x: 616, startPoint y: 248, endPoint x: 298, endPoint y: 320, distance: 326.6
click at [298, 320] on div "Janela de atendimento Grade de atendimento Capacidade Transportadoras Veículos …" at bounding box center [603, 268] width 1206 height 536
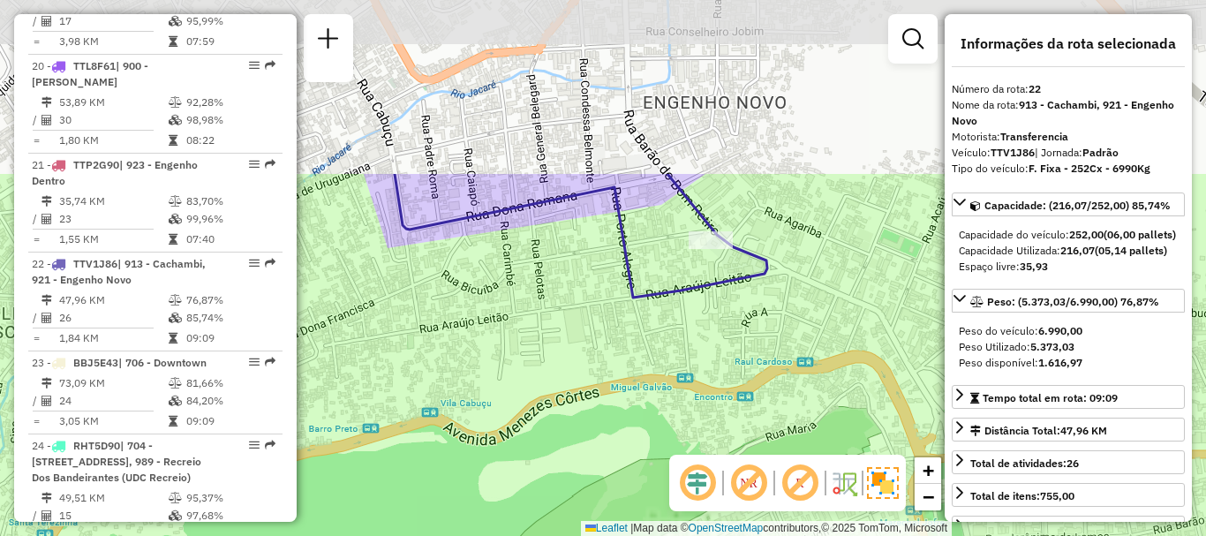
drag, startPoint x: 523, startPoint y: 337, endPoint x: 572, endPoint y: 549, distance: 217.6
click at [572, 535] on html "Aguarde... Pop-up bloqueado! Seu navegador bloqueou automáticamente a abertura …" at bounding box center [603, 268] width 1206 height 536
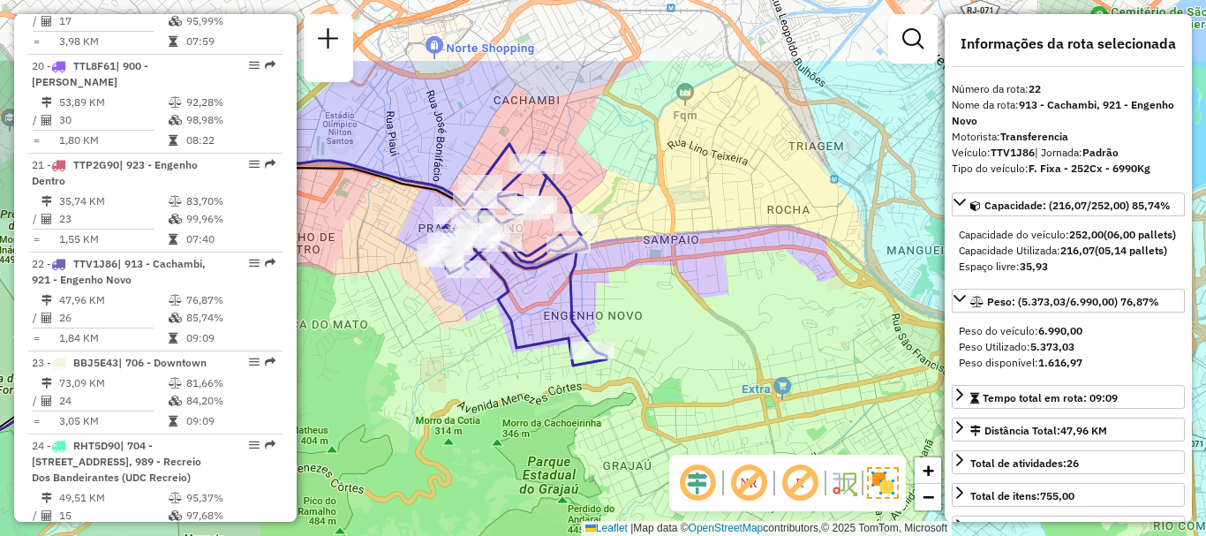
drag, startPoint x: 473, startPoint y: 226, endPoint x: 545, endPoint y: 332, distance: 127.8
click at [545, 332] on icon at bounding box center [522, 255] width 169 height 222
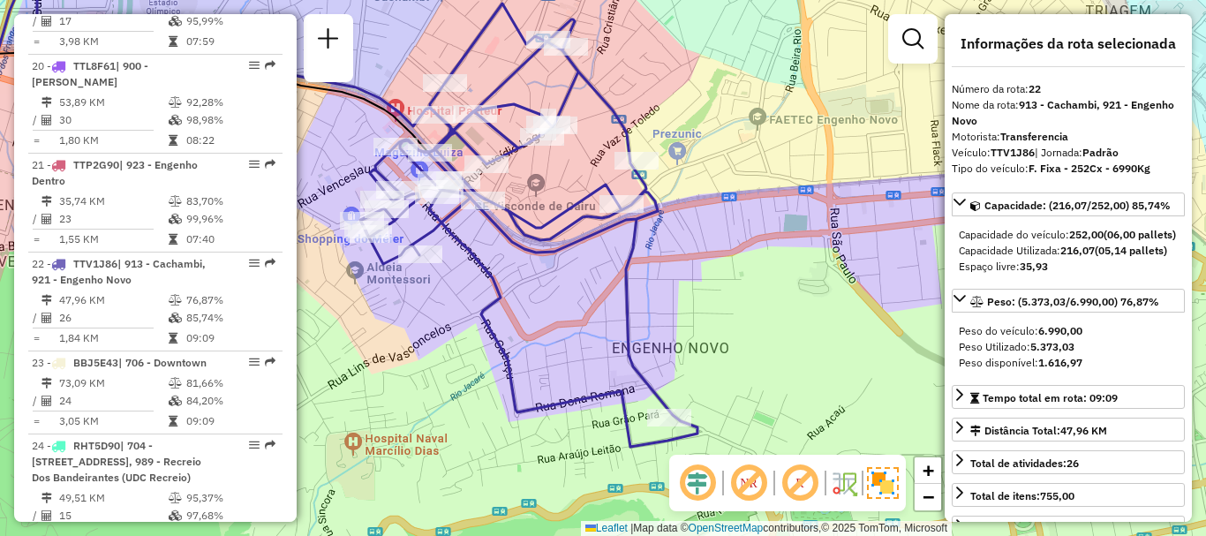
drag, startPoint x: 551, startPoint y: 305, endPoint x: 591, endPoint y: 334, distance: 50.0
click at [589, 334] on div "Janela de atendimento Grade de atendimento Capacidade Transportadoras Veículos …" at bounding box center [603, 268] width 1206 height 536
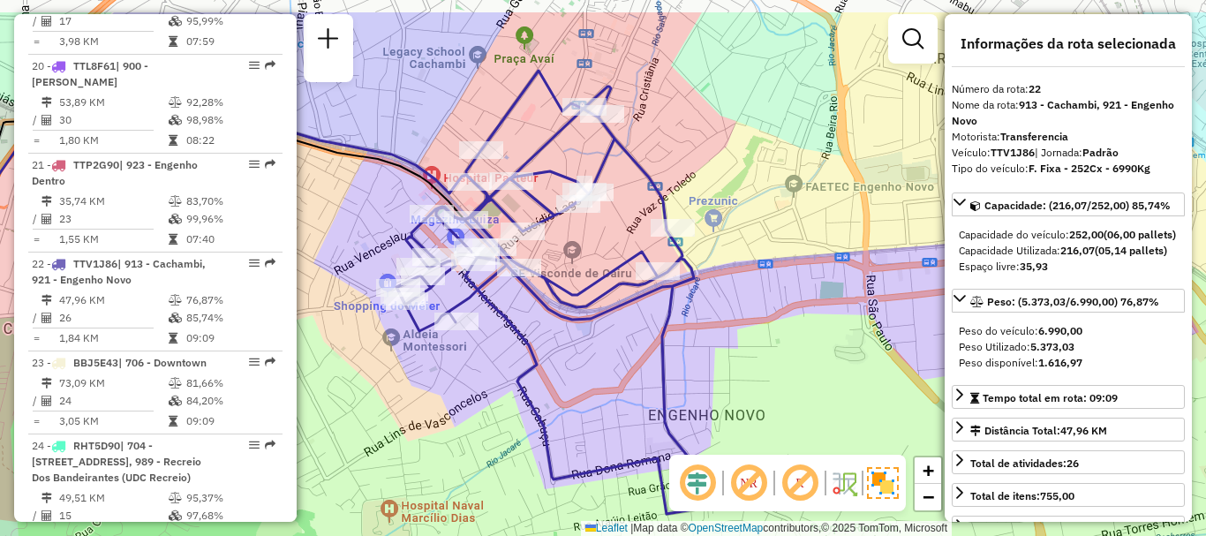
drag, startPoint x: 685, startPoint y: 366, endPoint x: 691, endPoint y: 335, distance: 31.5
click at [693, 351] on div "Janela de atendimento Grade de atendimento Capacidade Transportadoras Veículos …" at bounding box center [603, 268] width 1206 height 536
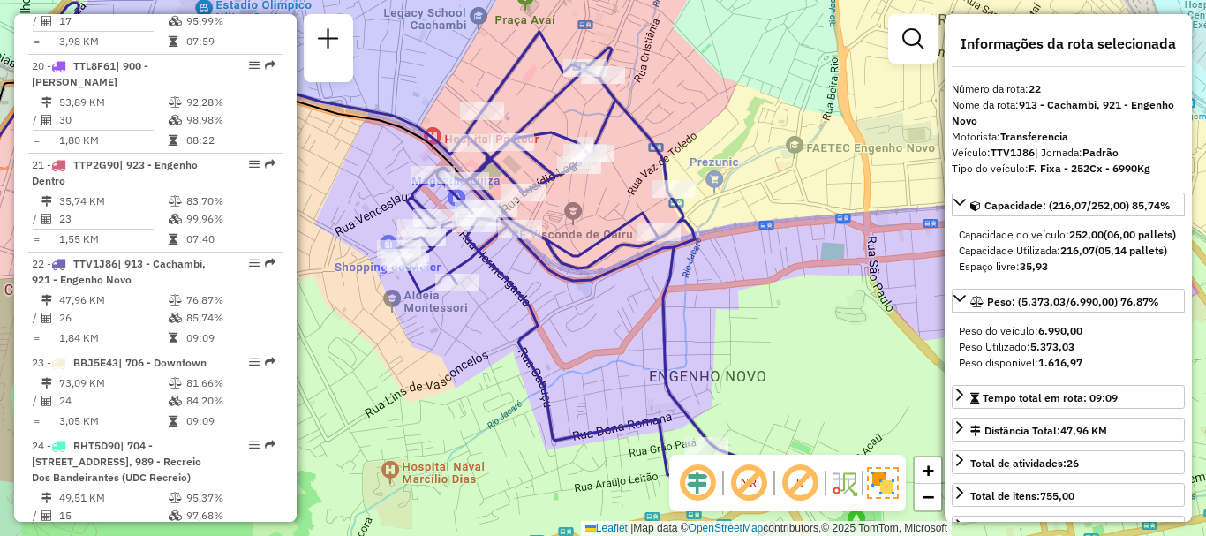
click at [691, 332] on div "Janela de atendimento Grade de atendimento Capacidade Transportadoras Veículos …" at bounding box center [603, 268] width 1206 height 536
click at [693, 328] on div "Janela de atendimento Grade de atendimento Capacidade Transportadoras Veículos …" at bounding box center [603, 268] width 1206 height 536
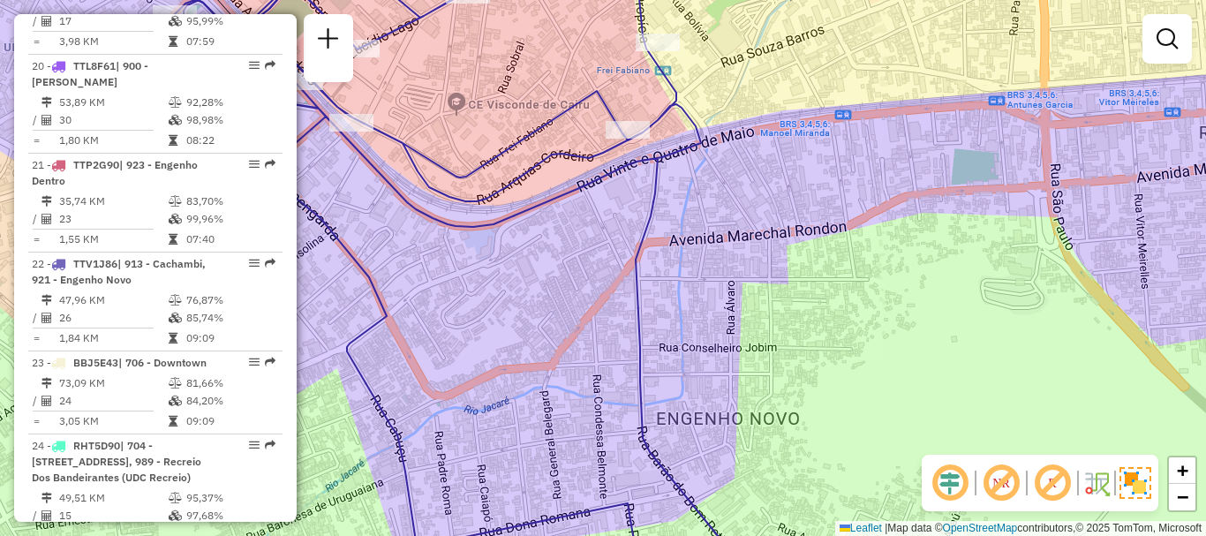
click at [689, 308] on div "Janela de atendimento Grade de atendimento Capacidade Transportadoras Veículos …" at bounding box center [603, 268] width 1206 height 536
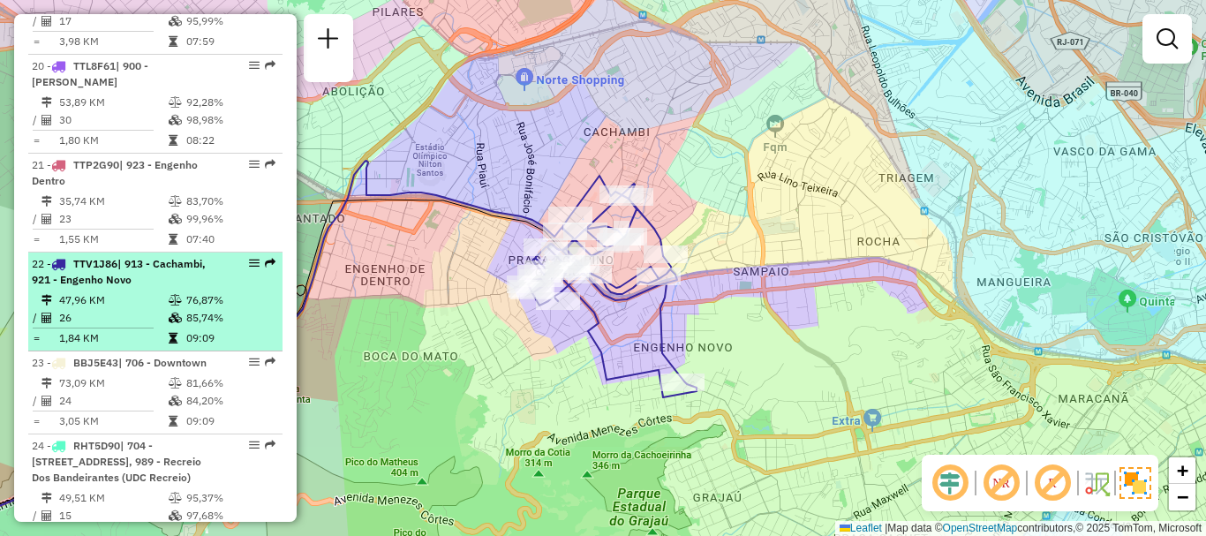
click at [191, 309] on td "85,74%" at bounding box center [229, 318] width 89 height 18
select select "**********"
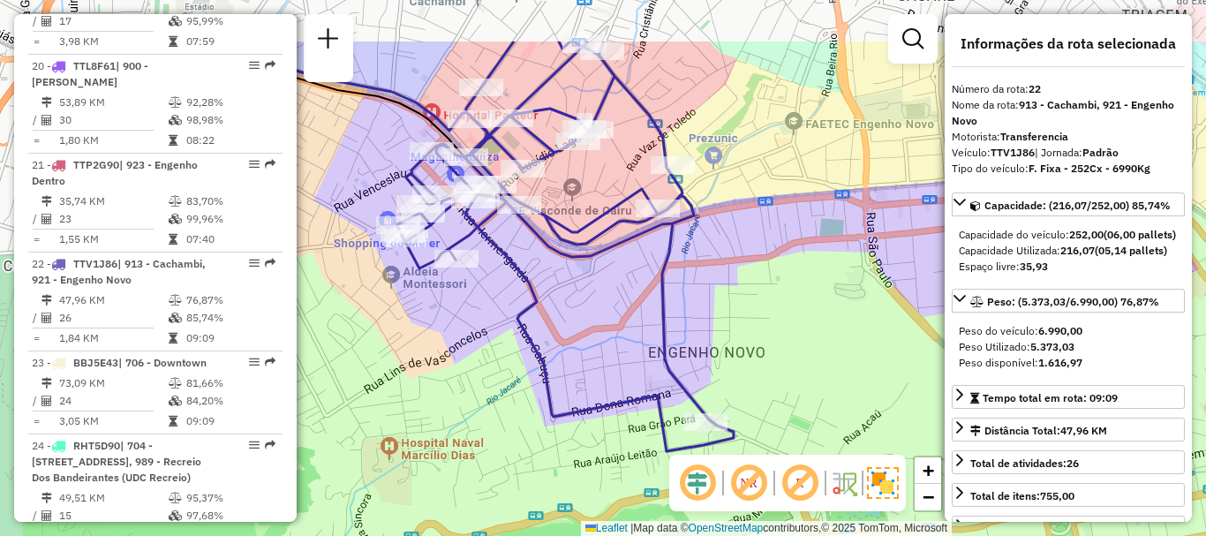
drag, startPoint x: 787, startPoint y: 152, endPoint x: 903, endPoint y: 233, distance: 142.0
click at [903, 233] on div "Janela de atendimento Grade de atendimento Capacidade Transportadoras Veículos …" at bounding box center [603, 268] width 1206 height 536
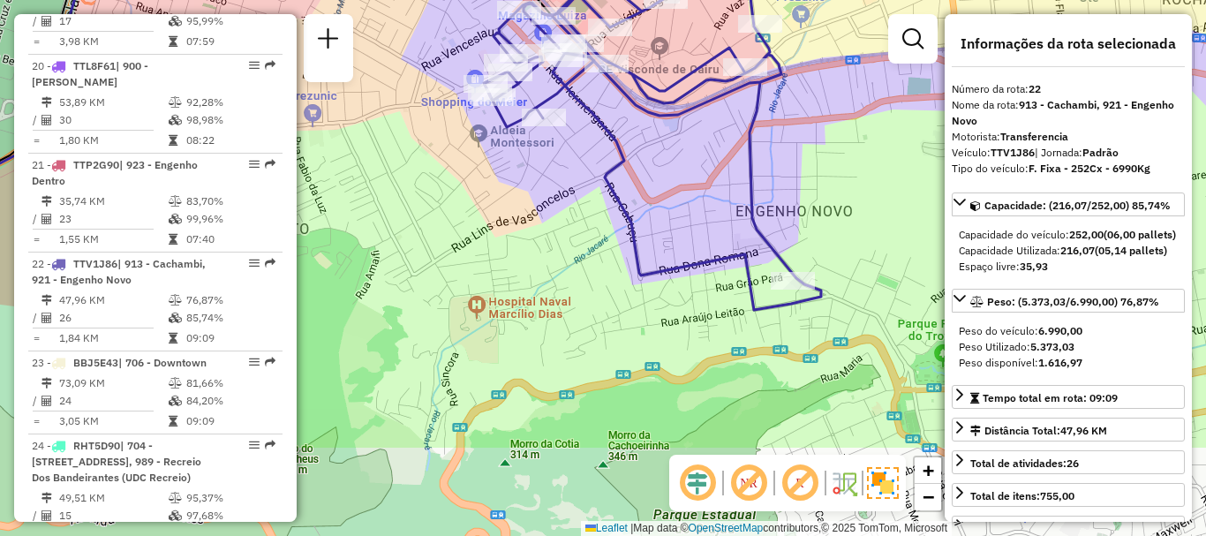
drag, startPoint x: 596, startPoint y: 360, endPoint x: 683, endPoint y: 219, distance: 166.1
click at [683, 219] on div "Janela de atendimento Grade de atendimento Capacidade Transportadoras Veículos …" at bounding box center [603, 268] width 1206 height 536
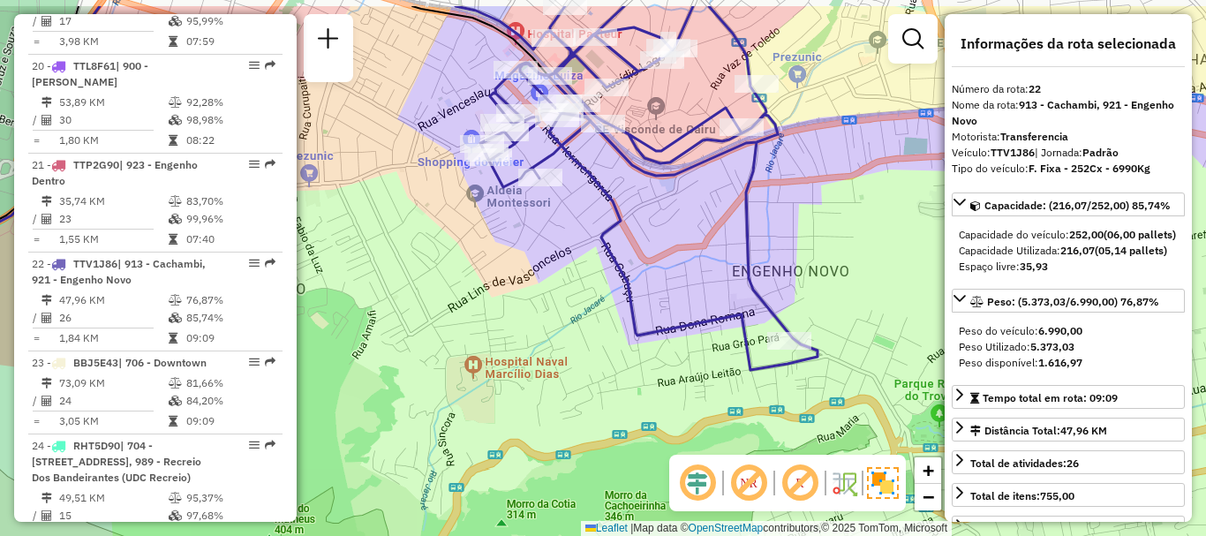
drag, startPoint x: 654, startPoint y: 209, endPoint x: 648, endPoint y: 279, distance: 70.0
click at [648, 279] on div "Janela de atendimento Grade de atendimento Capacidade Transportadoras Veículos …" at bounding box center [603, 268] width 1206 height 536
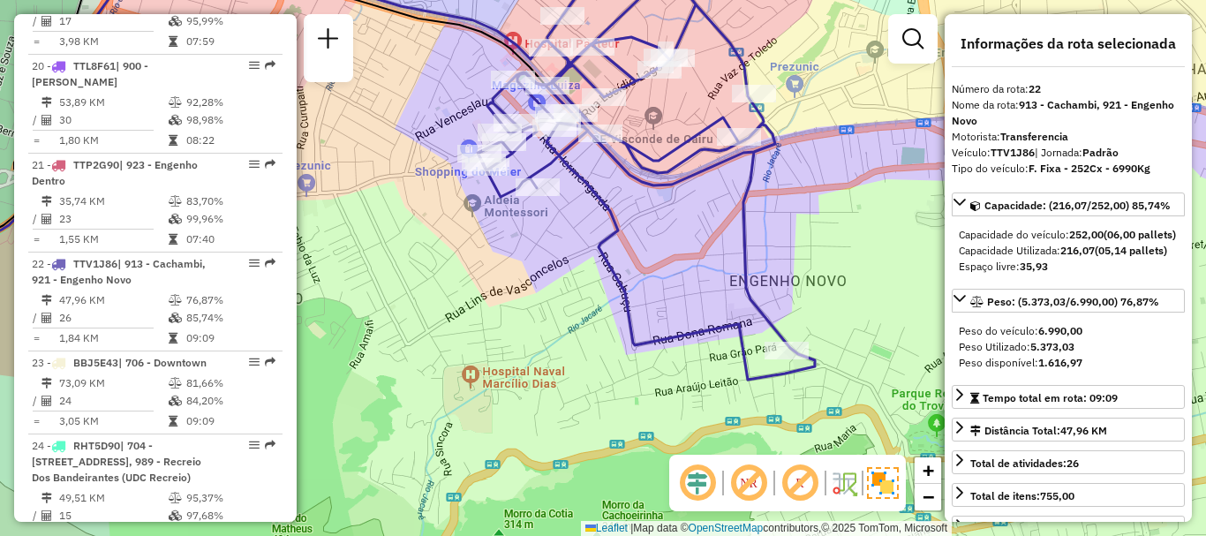
click at [648, 279] on div "Janela de atendimento Grade de atendimento Capacidade Transportadoras Veículos …" at bounding box center [603, 268] width 1206 height 536
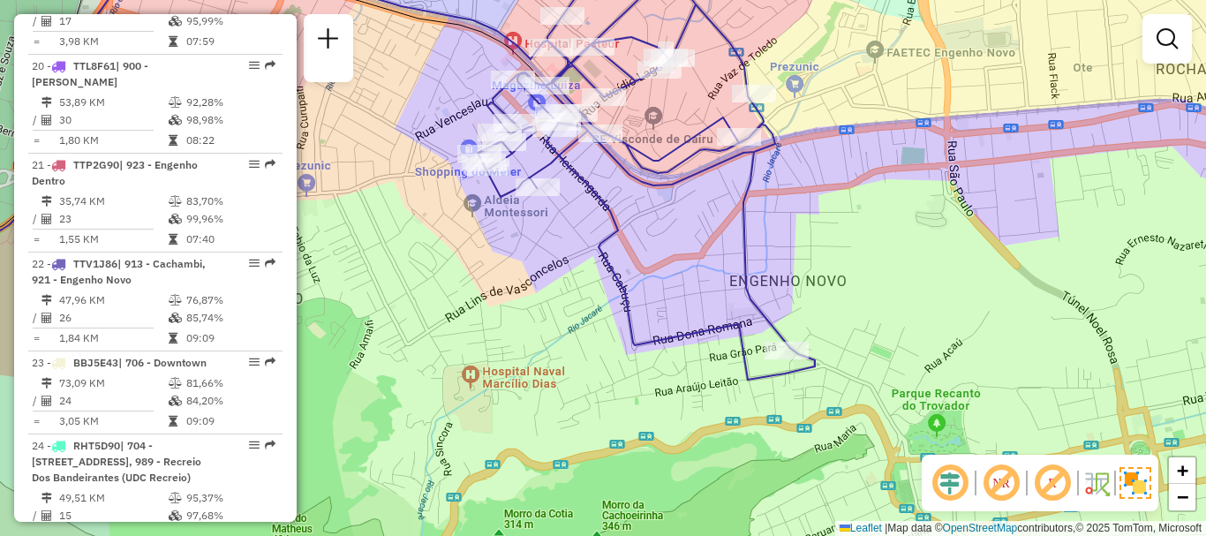
click at [656, 290] on div "Janela de atendimento Grade de atendimento Capacidade Transportadoras Veículos …" at bounding box center [603, 268] width 1206 height 536
click at [726, 336] on icon at bounding box center [647, 163] width 337 height 433
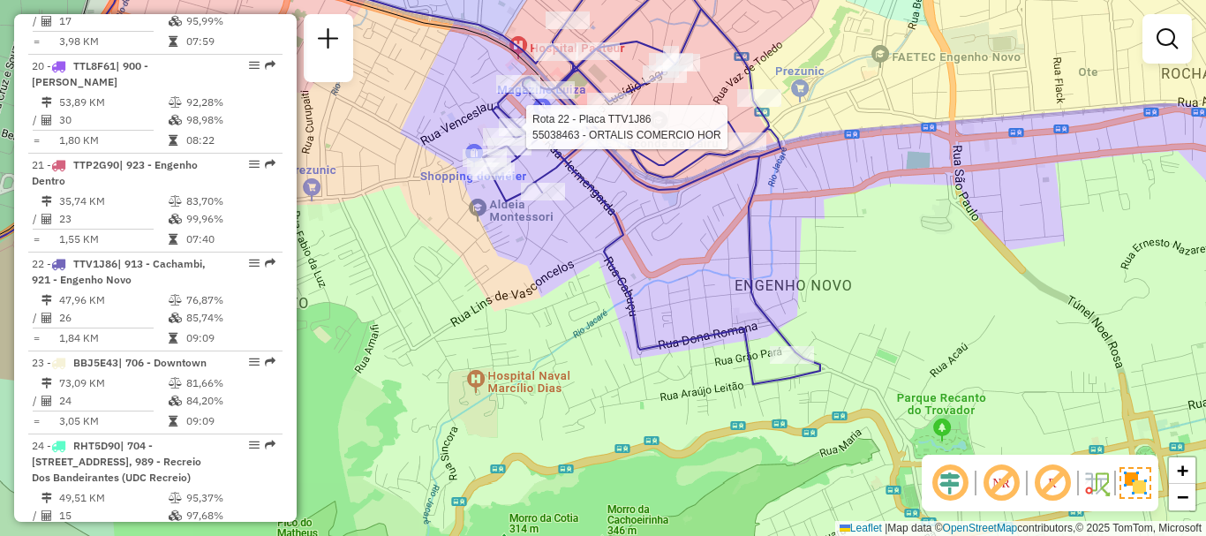
select select "**********"
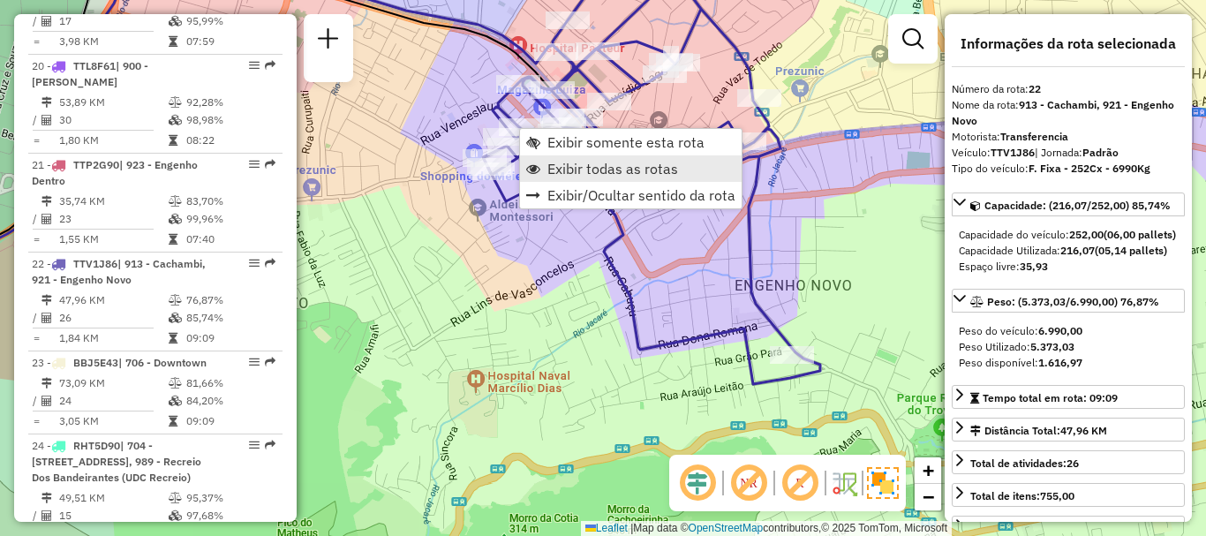
click at [577, 164] on span "Exibir todas as rotas" at bounding box center [612, 169] width 131 height 14
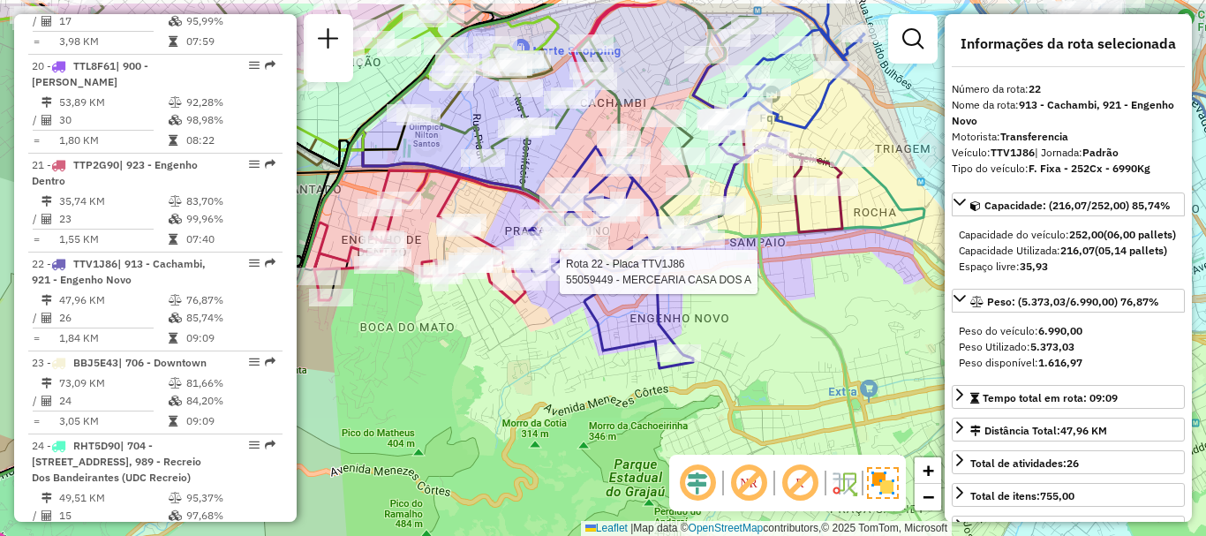
drag, startPoint x: 531, startPoint y: 183, endPoint x: 532, endPoint y: 193, distance: 10.7
click at [532, 193] on icon at bounding box center [583, 134] width 349 height 261
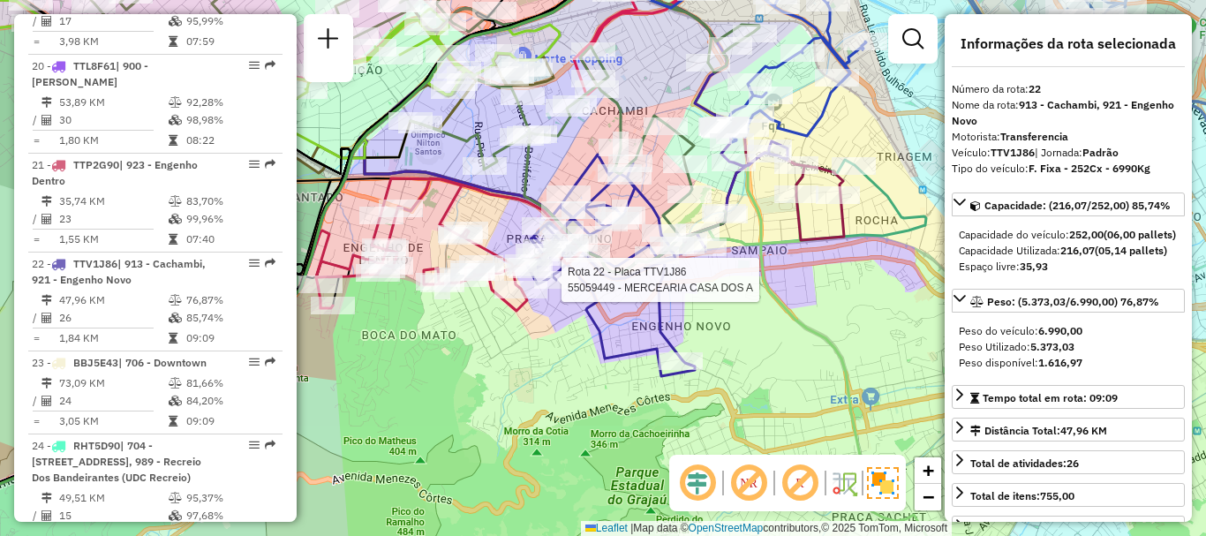
scroll to position [5749, 0]
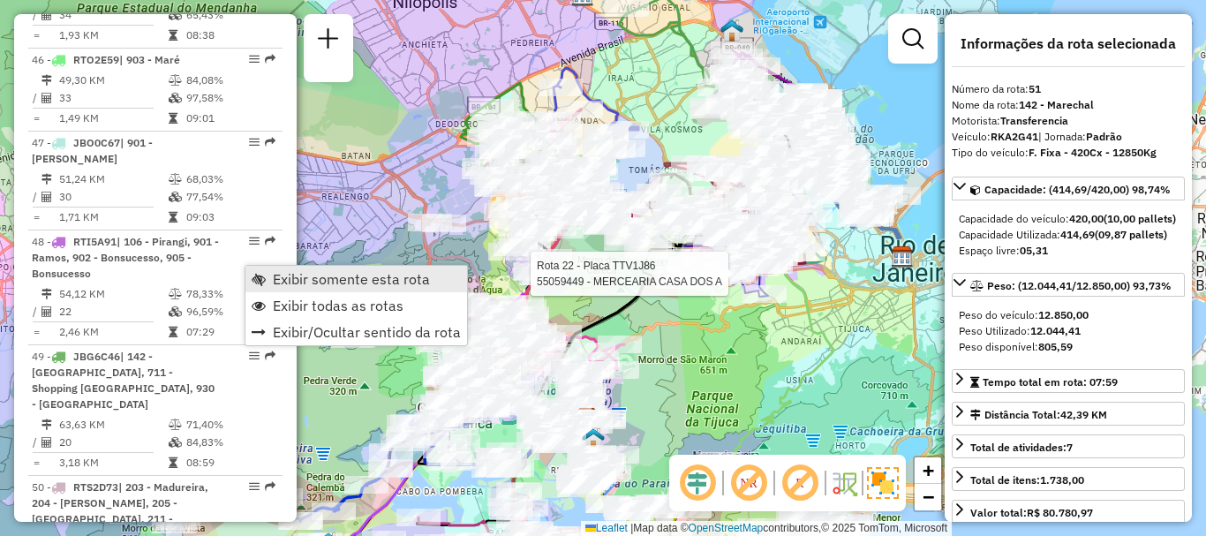
click at [283, 282] on span "Exibir somente esta rota" at bounding box center [351, 279] width 157 height 14
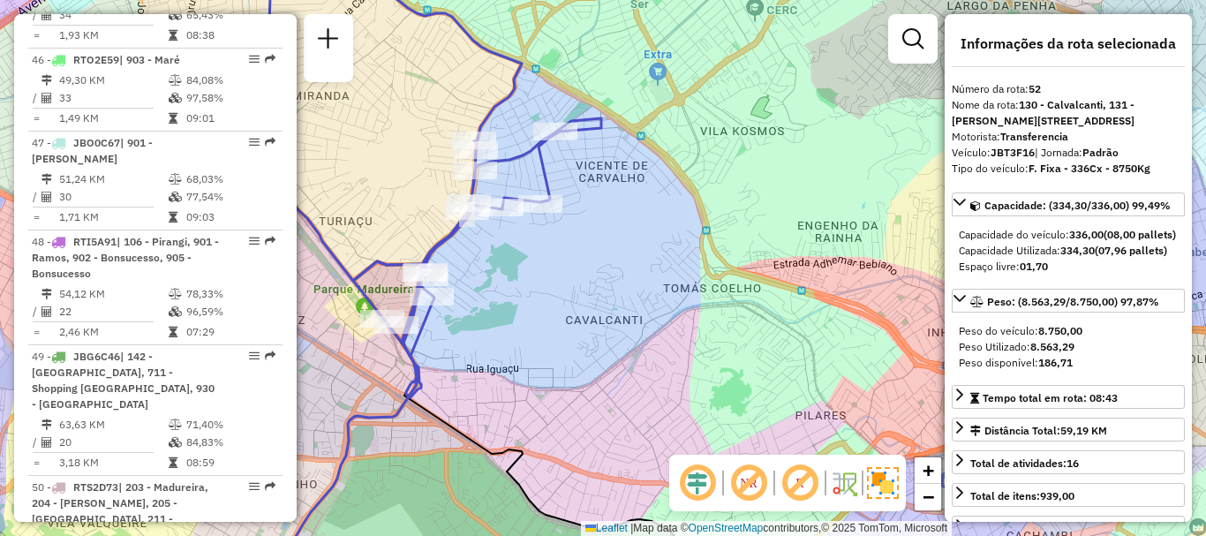
drag, startPoint x: 571, startPoint y: 181, endPoint x: 721, endPoint y: 190, distance: 150.3
click at [721, 190] on div "Janela de atendimento Grade de atendimento Capacidade Transportadoras Veículos …" at bounding box center [603, 268] width 1206 height 536
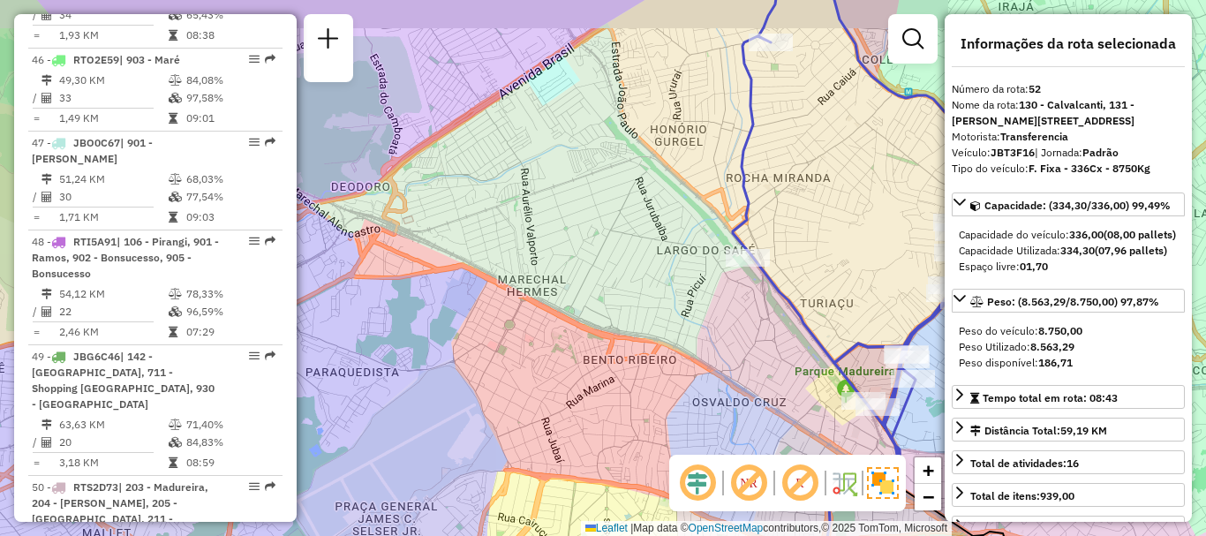
drag, startPoint x: 848, startPoint y: 215, endPoint x: 817, endPoint y: 254, distance: 50.3
click at [817, 254] on div "Janela de atendimento Grade de atendimento Capacidade Transportadoras Veículos …" at bounding box center [603, 268] width 1206 height 536
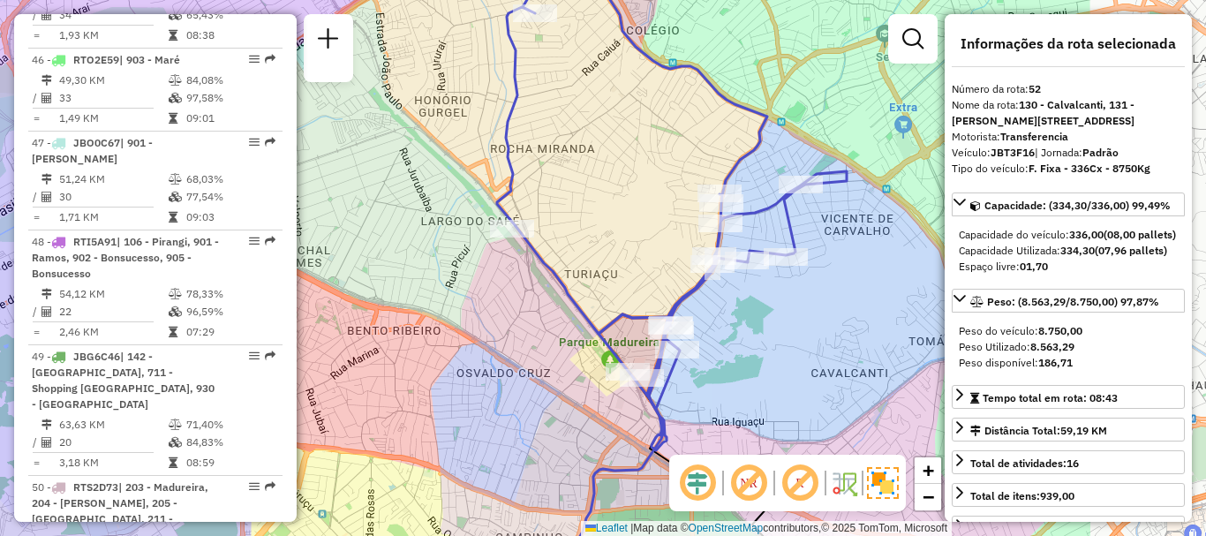
drag, startPoint x: 612, startPoint y: 275, endPoint x: 459, endPoint y: 245, distance: 155.5
click at [459, 245] on div "Janela de atendimento Grade de atendimento Capacidade Transportadoras Veículos …" at bounding box center [603, 268] width 1206 height 536
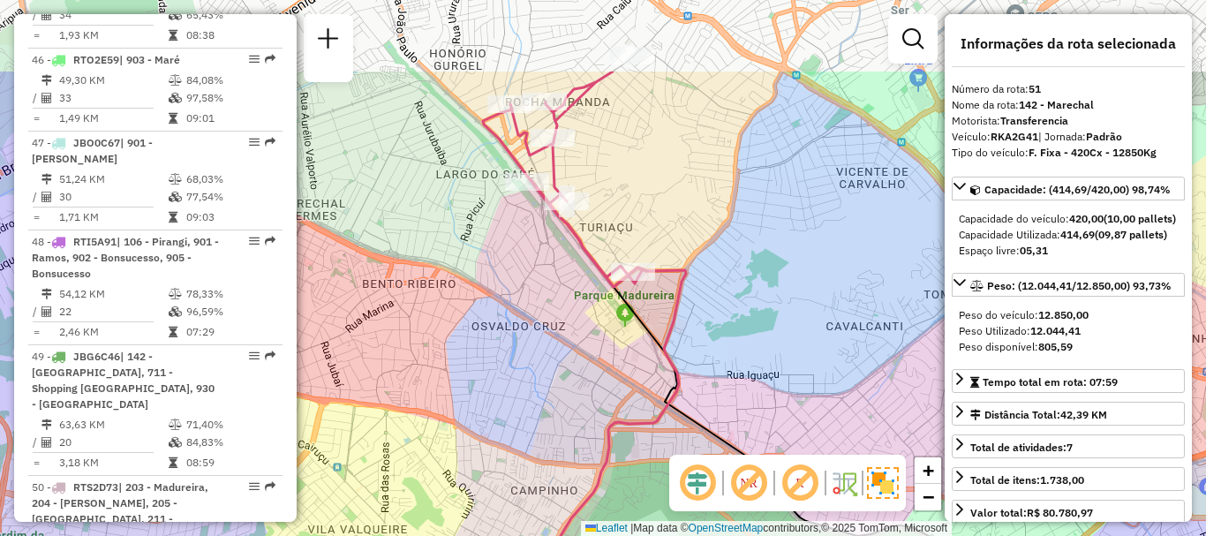
click at [643, 230] on div "Rota 51 - Placa RKA2G41 55036768 - [PERSON_NAME] Janela de atendimento Grade de…" at bounding box center [603, 268] width 1206 height 536
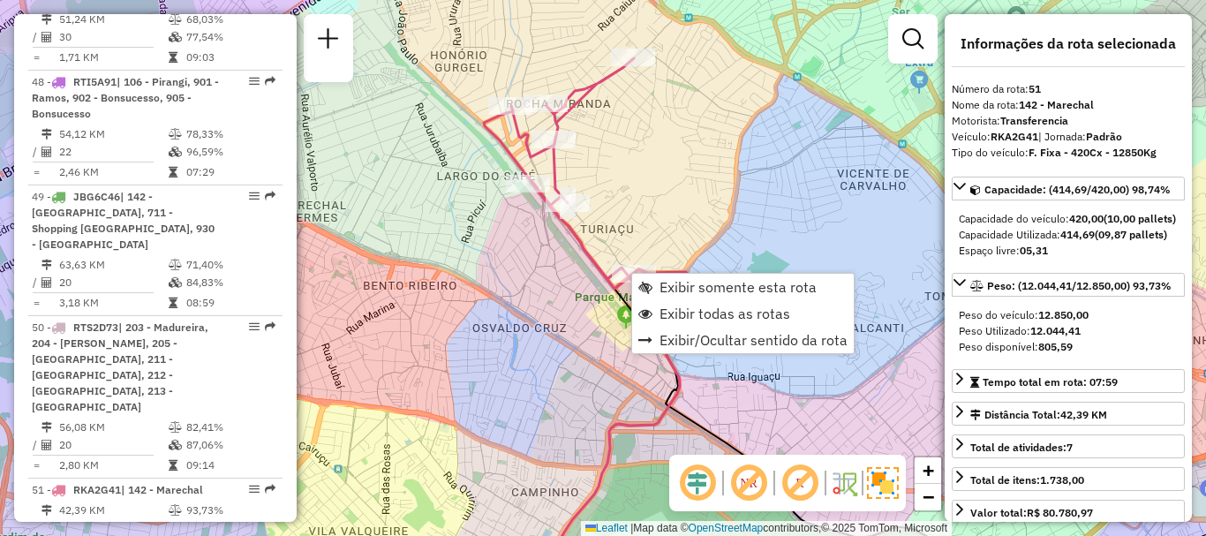
scroll to position [5992, 0]
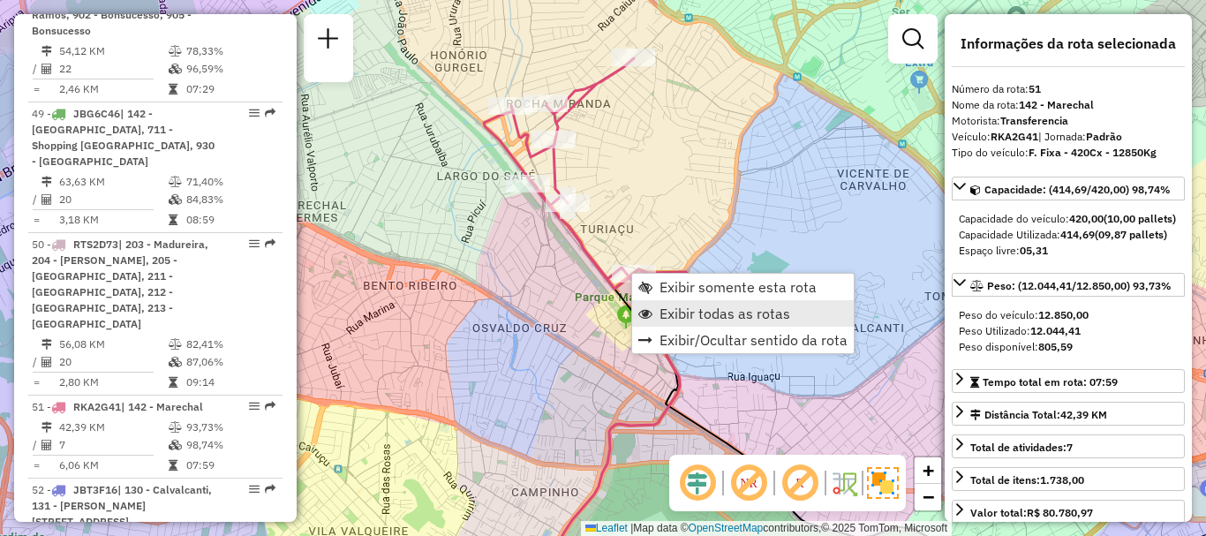
click at [667, 308] on span "Exibir todas as rotas" at bounding box center [724, 313] width 131 height 14
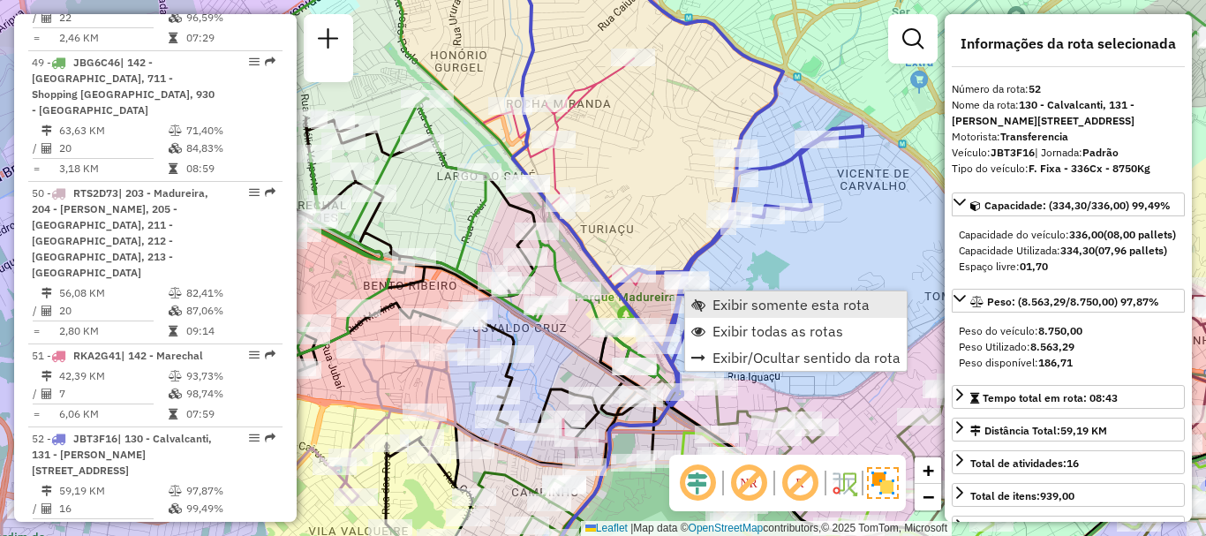
scroll to position [6075, 0]
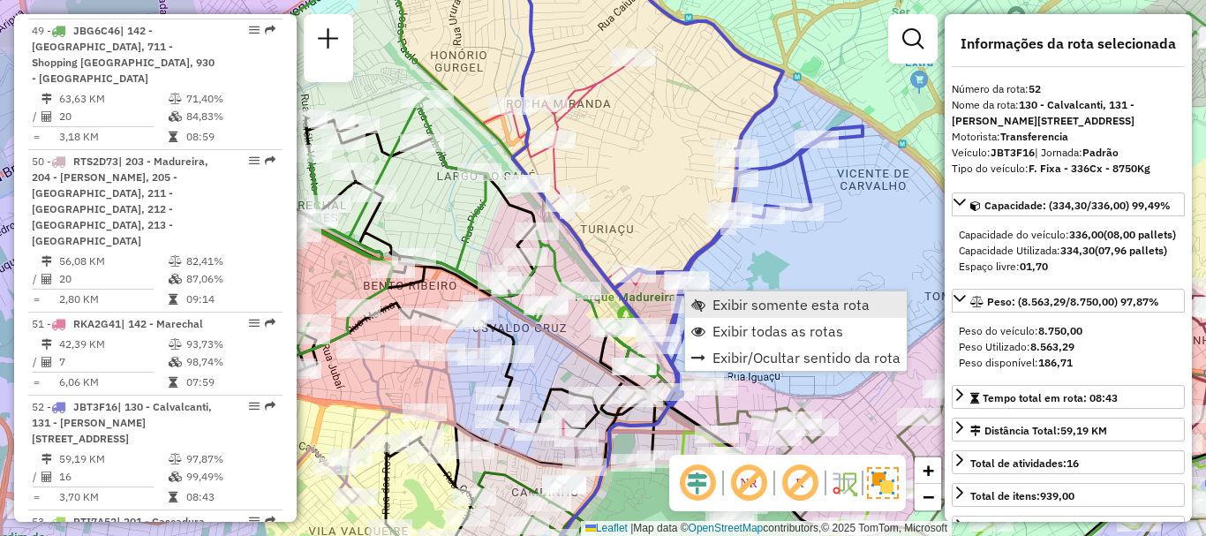
click at [741, 305] on span "Exibir somente esta rota" at bounding box center [790, 305] width 157 height 14
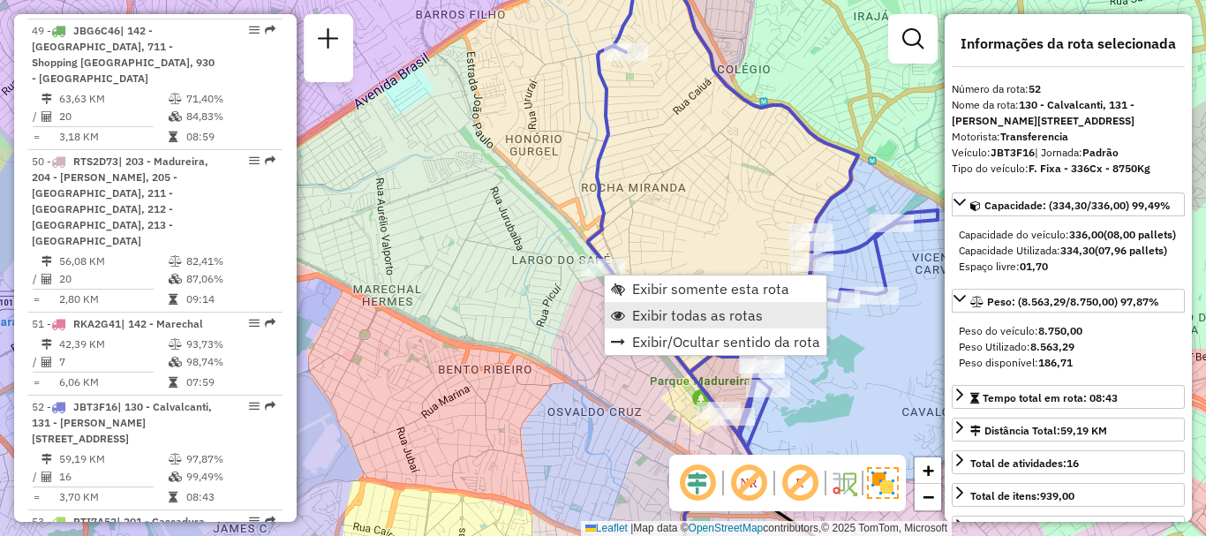
click at [654, 312] on span "Exibir todas as rotas" at bounding box center [697, 315] width 131 height 14
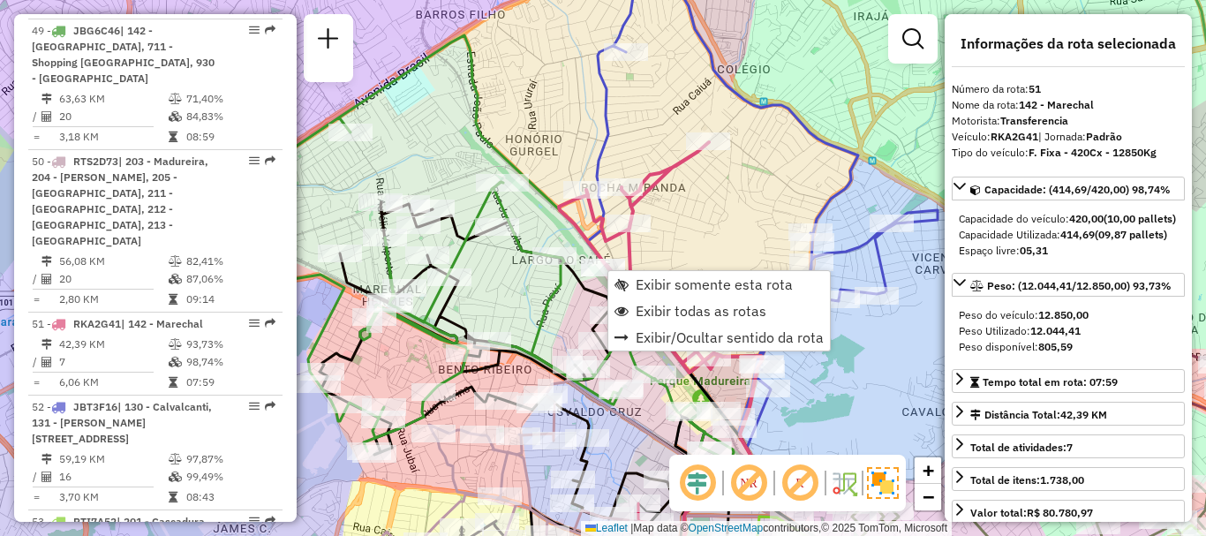
scroll to position [5992, 0]
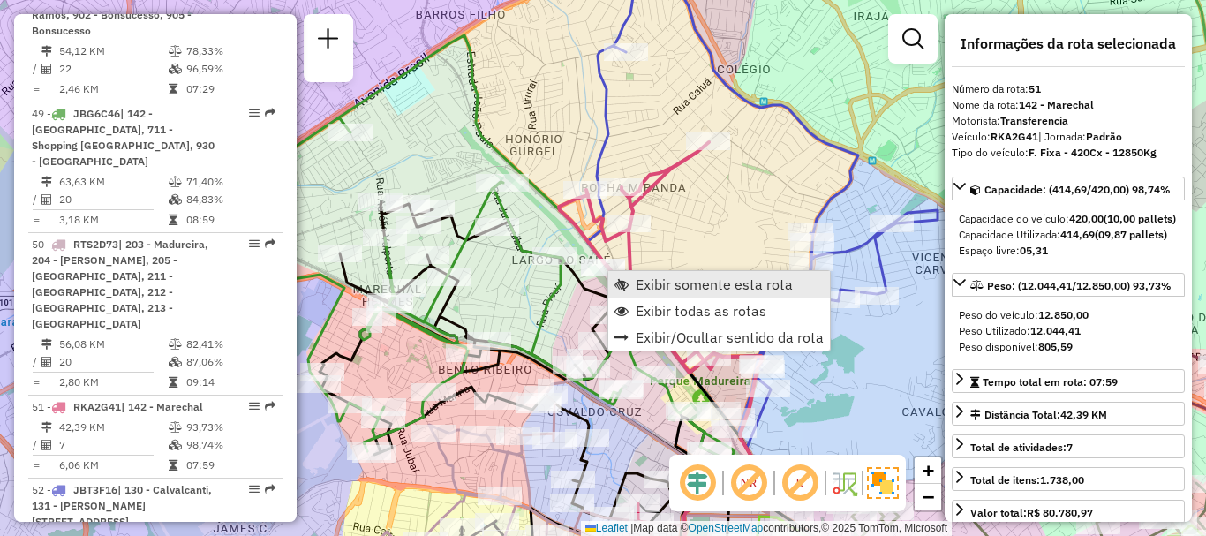
click at [654, 282] on span "Exibir somente esta rota" at bounding box center [714, 284] width 157 height 14
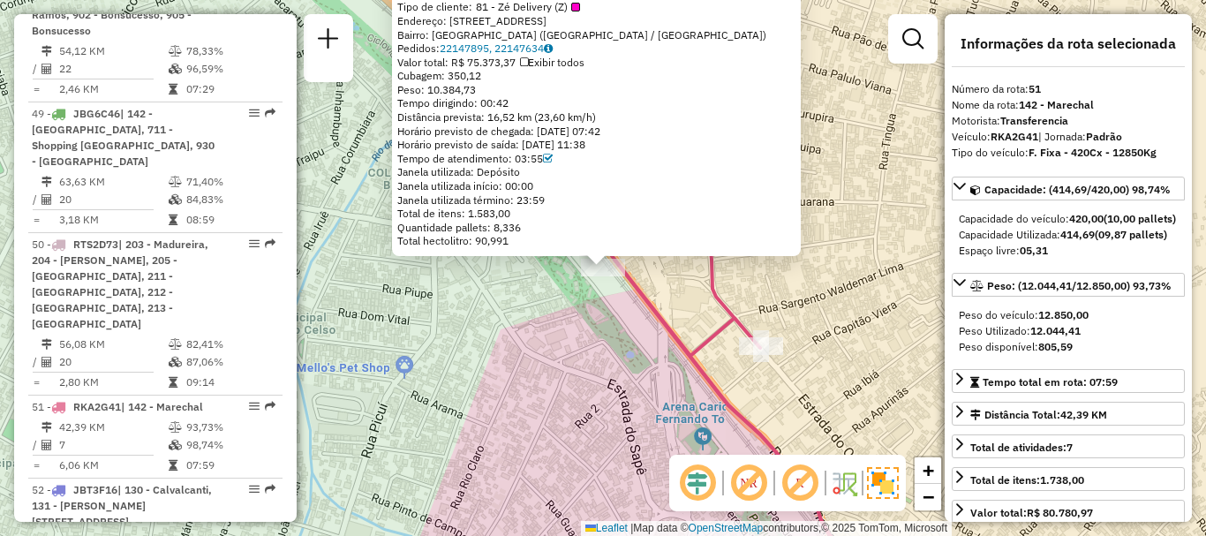
click at [421, 348] on div "55041370 - ZE SOLUCOES TEC COME Tipo de cliente: 81 - Zé Delivery (Z) Endereço:…" at bounding box center [603, 268] width 1206 height 536
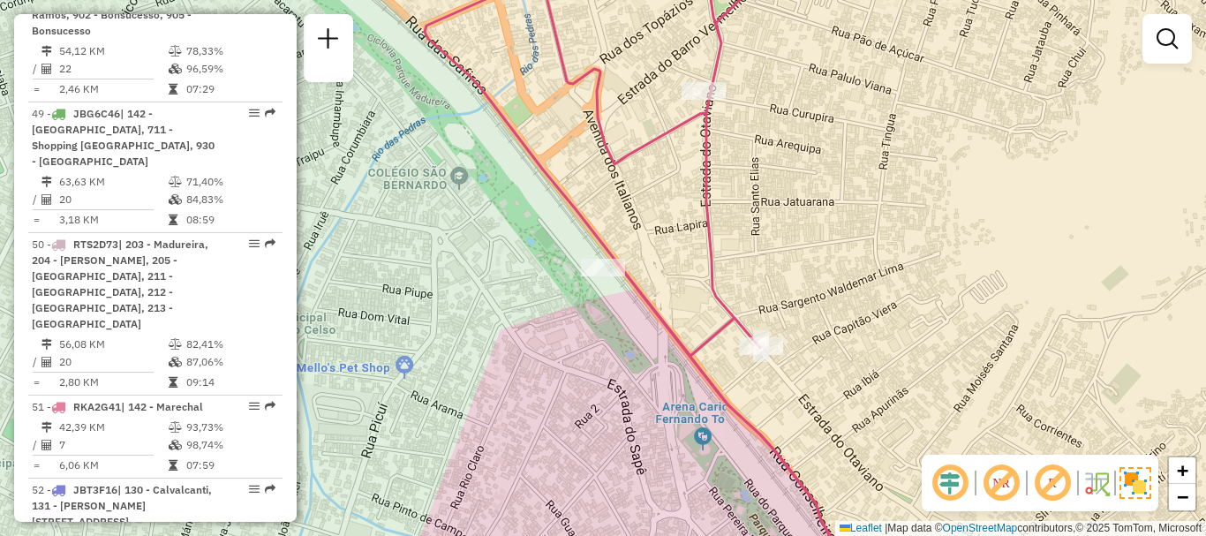
scroll to position [5503, 0]
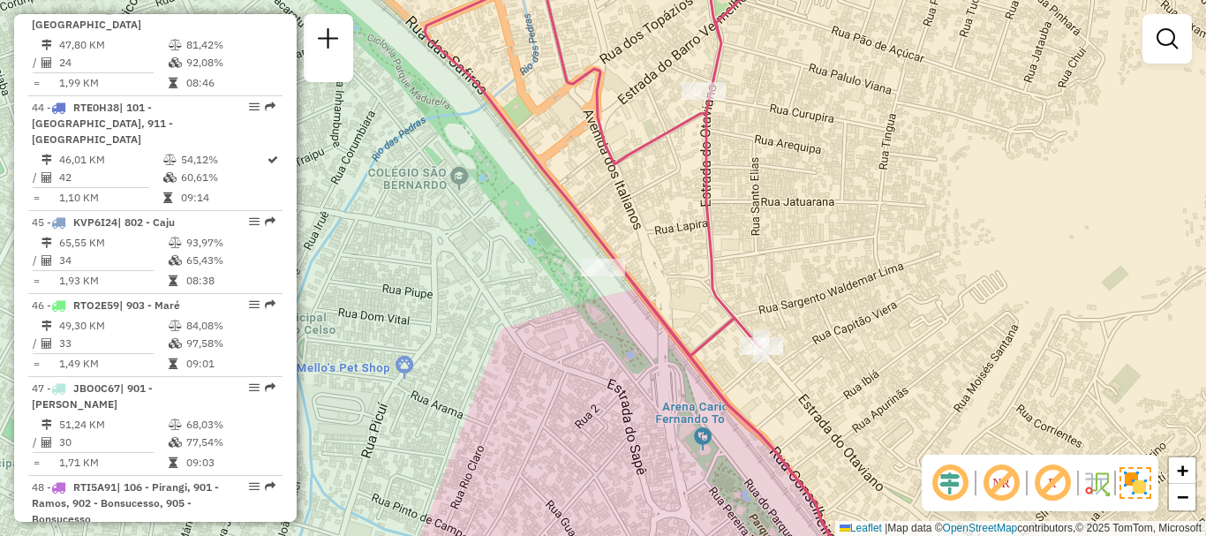
select select "**********"
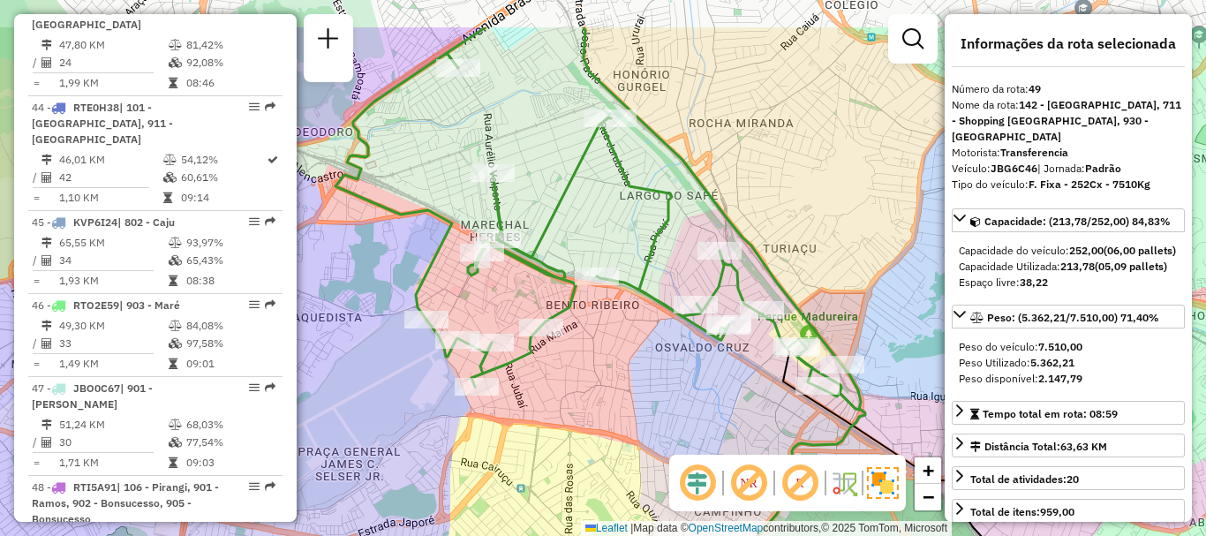
drag, startPoint x: 591, startPoint y: 216, endPoint x: 599, endPoint y: 298, distance: 81.6
click at [599, 298] on div "Janela de atendimento Grade de atendimento Capacidade Transportadoras Veículos …" at bounding box center [603, 268] width 1206 height 536
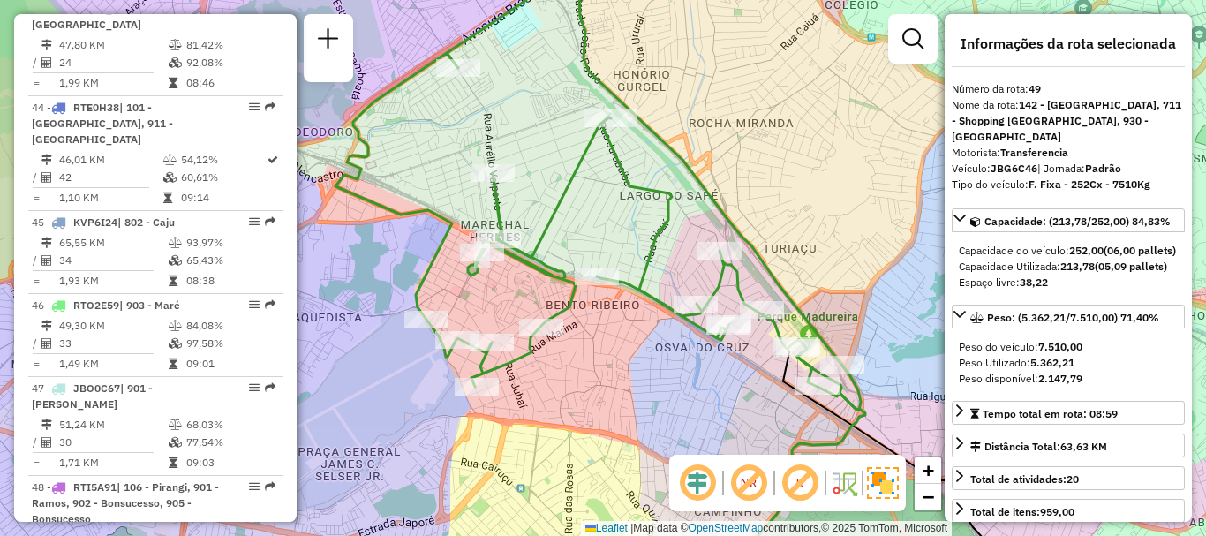
click at [530, 153] on div "Janela de atendimento Grade de atendimento Capacidade Transportadoras Veículos …" at bounding box center [603, 268] width 1206 height 536
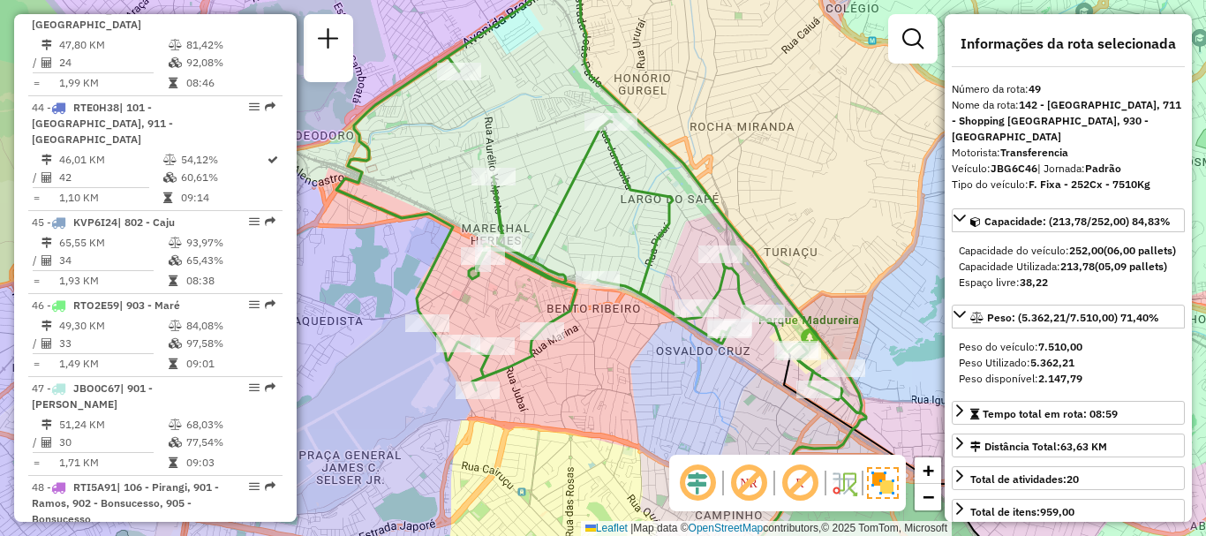
click at [531, 153] on div "Janela de atendimento Grade de atendimento Capacidade Transportadoras Veículos …" at bounding box center [603, 268] width 1206 height 536
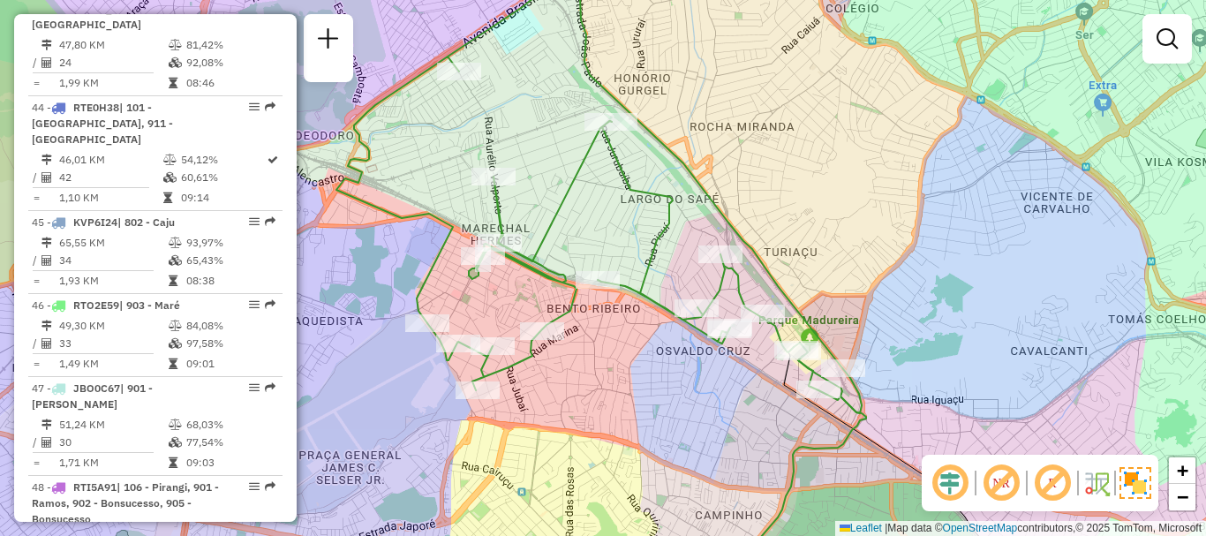
click at [531, 154] on div "Janela de atendimento Grade de atendimento Capacidade Transportadoras Veículos …" at bounding box center [603, 268] width 1206 height 536
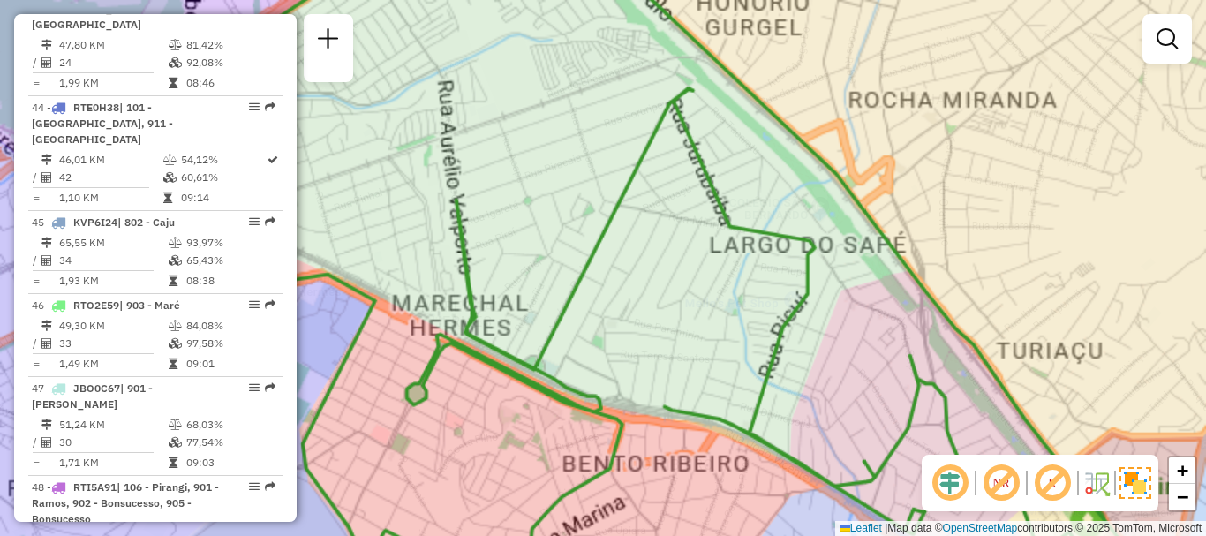
click at [531, 154] on div "Janela de atendimento Grade de atendimento Capacidade Transportadoras Veículos …" at bounding box center [603, 268] width 1206 height 536
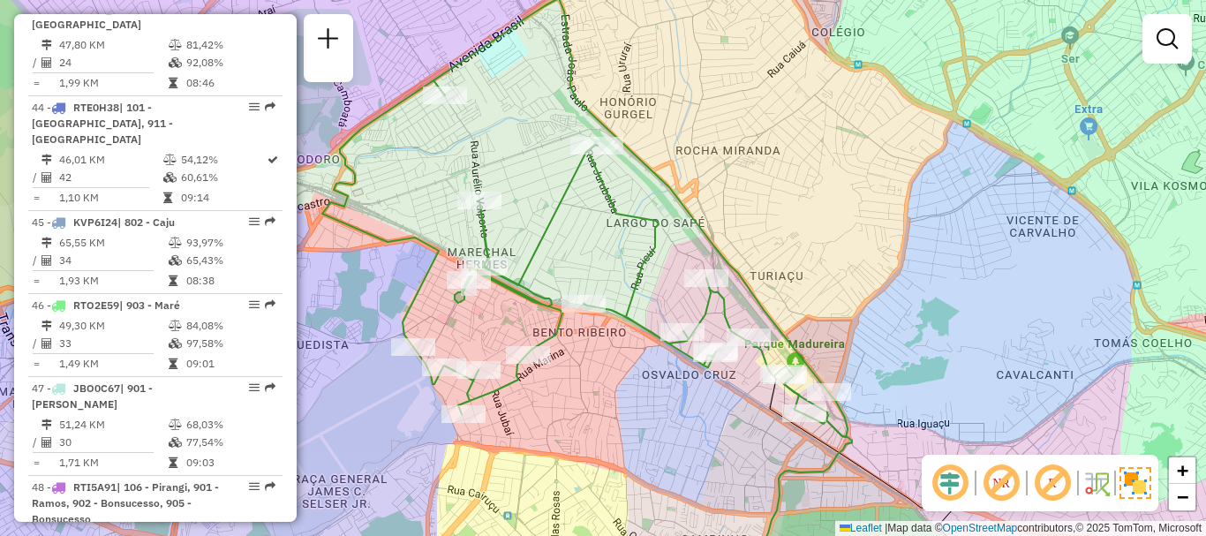
select select "**********"
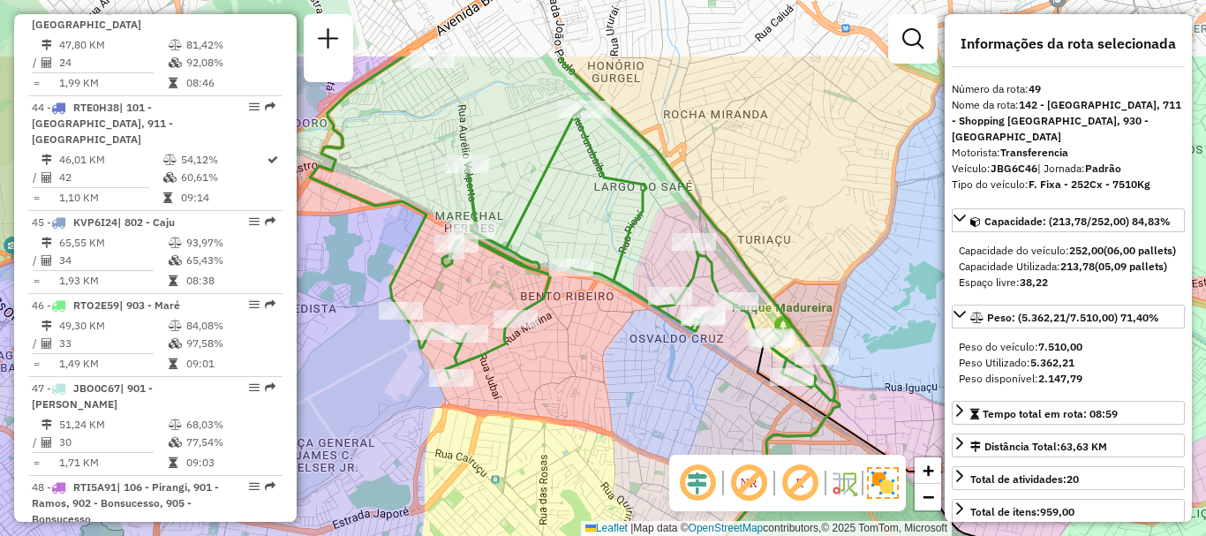
drag, startPoint x: 621, startPoint y: 111, endPoint x: 697, endPoint y: 218, distance: 131.1
click at [697, 218] on icon at bounding box center [572, 228] width 525 height 344
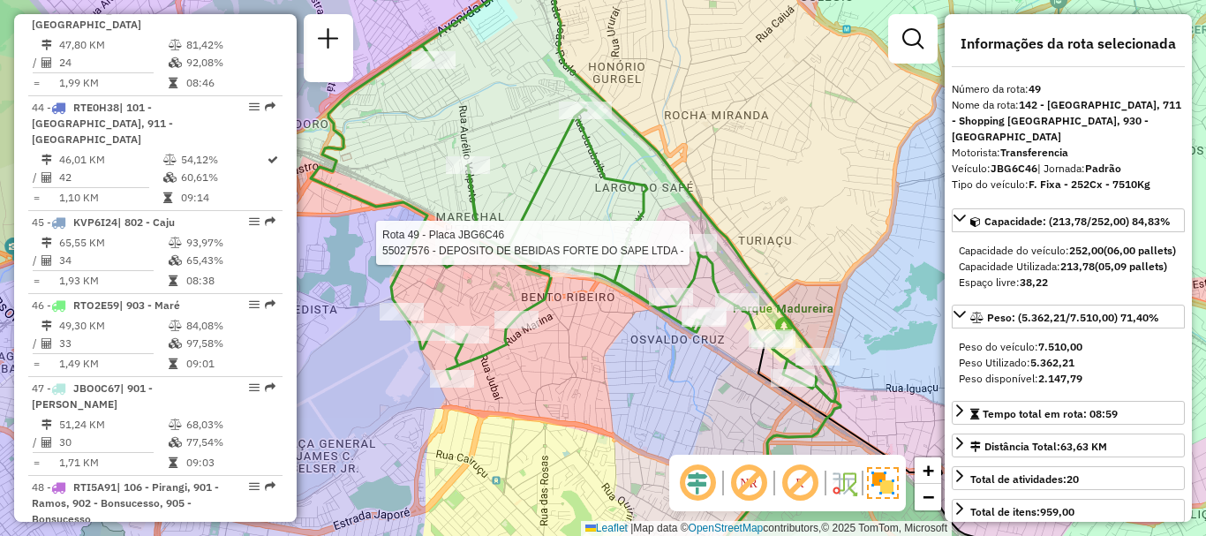
click at [709, 228] on icon at bounding box center [573, 182] width 525 height 439
click at [720, 238] on icon at bounding box center [573, 182] width 525 height 439
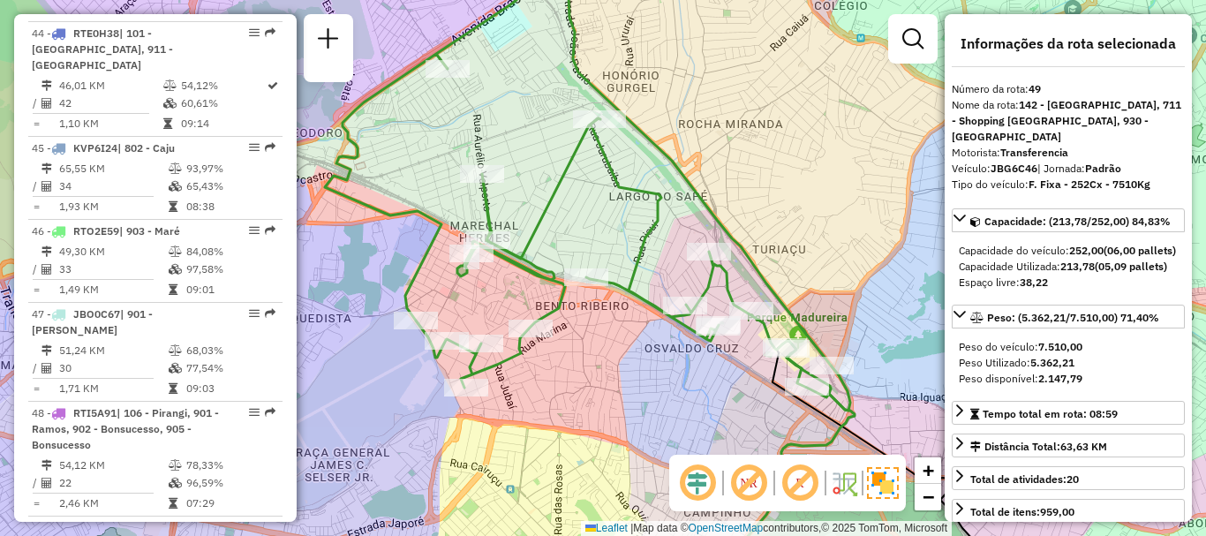
click at [720, 238] on icon at bounding box center [587, 191] width 525 height 439
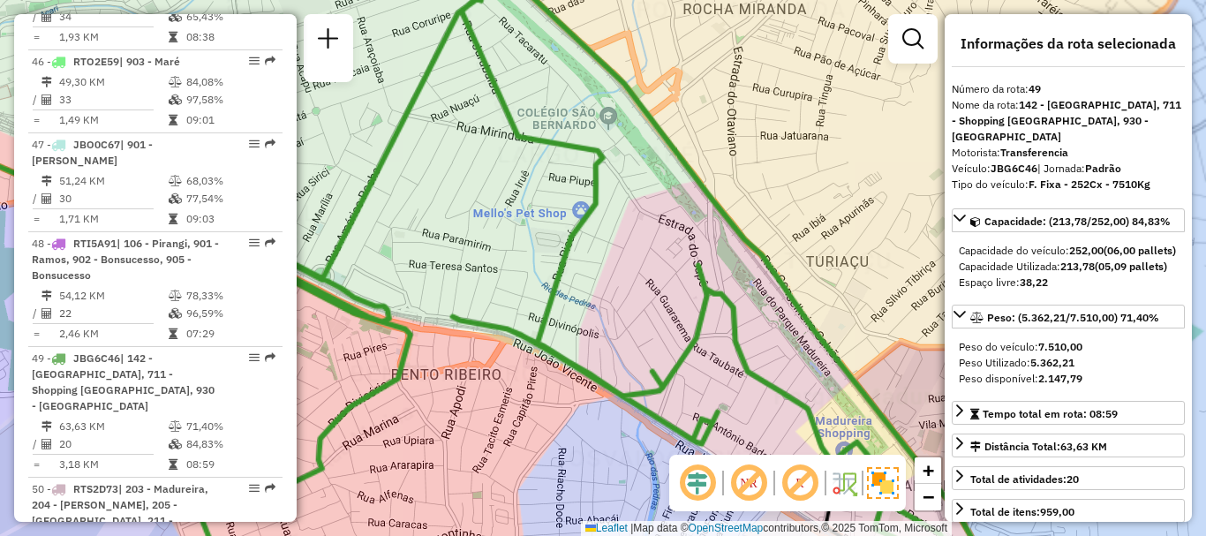
scroll to position [5746, 0]
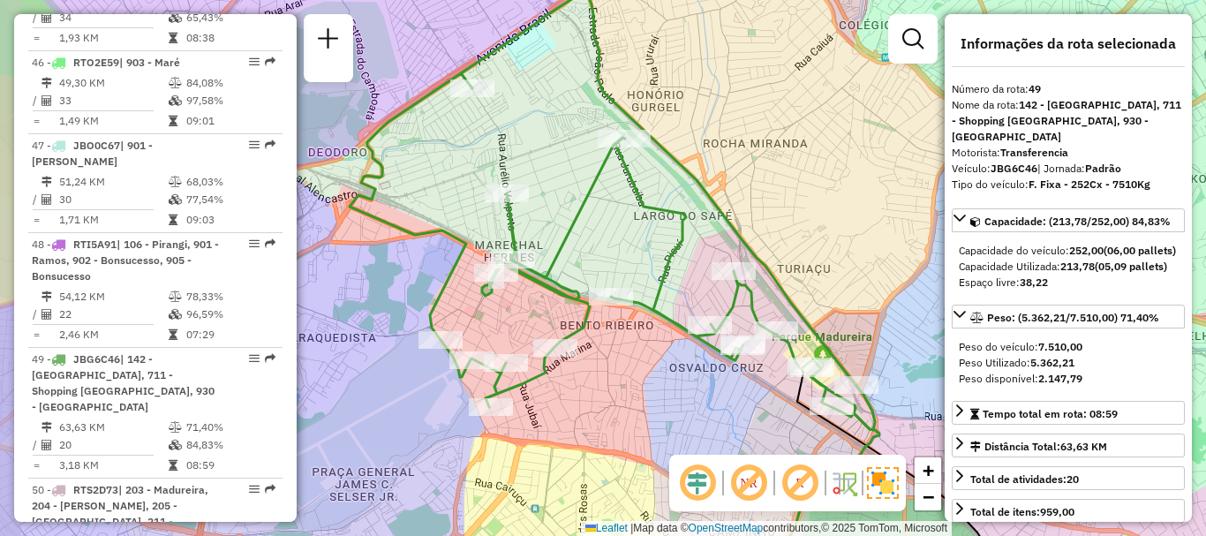
drag, startPoint x: 746, startPoint y: 187, endPoint x: 759, endPoint y: 200, distance: 18.1
click at [759, 200] on div "Janela de atendimento Grade de atendimento Capacidade Transportadoras Veículos …" at bounding box center [603, 268] width 1206 height 536
click at [762, 207] on div "Janela de atendimento Grade de atendimento Capacidade Transportadoras Veículos …" at bounding box center [603, 268] width 1206 height 536
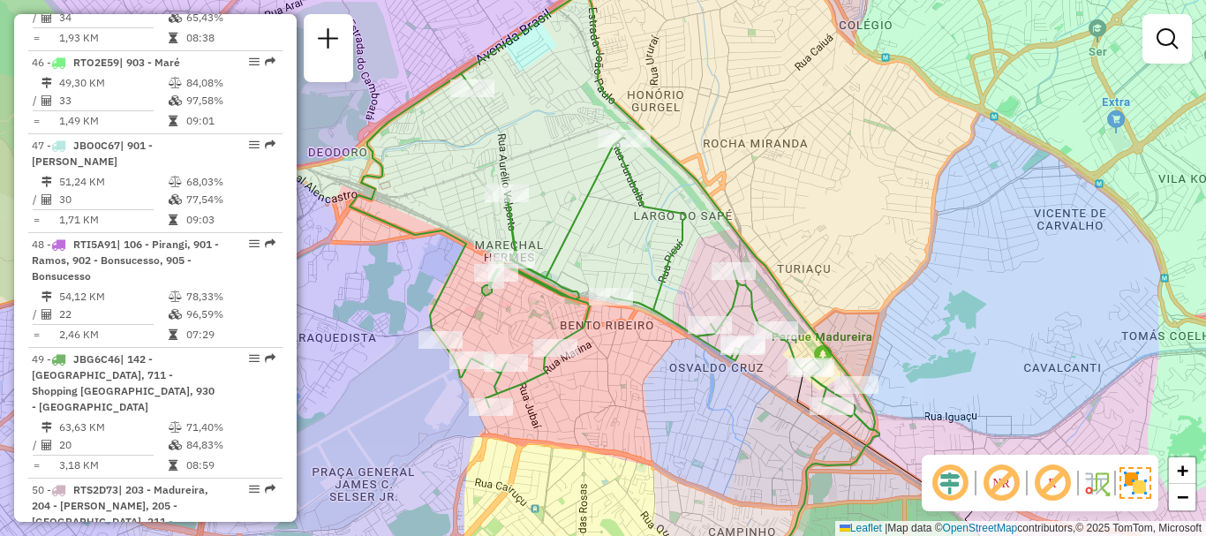
click at [762, 208] on div "Janela de atendimento Grade de atendimento Capacidade Transportadoras Veículos …" at bounding box center [603, 268] width 1206 height 536
click at [1164, 44] on em at bounding box center [1166, 38] width 21 height 21
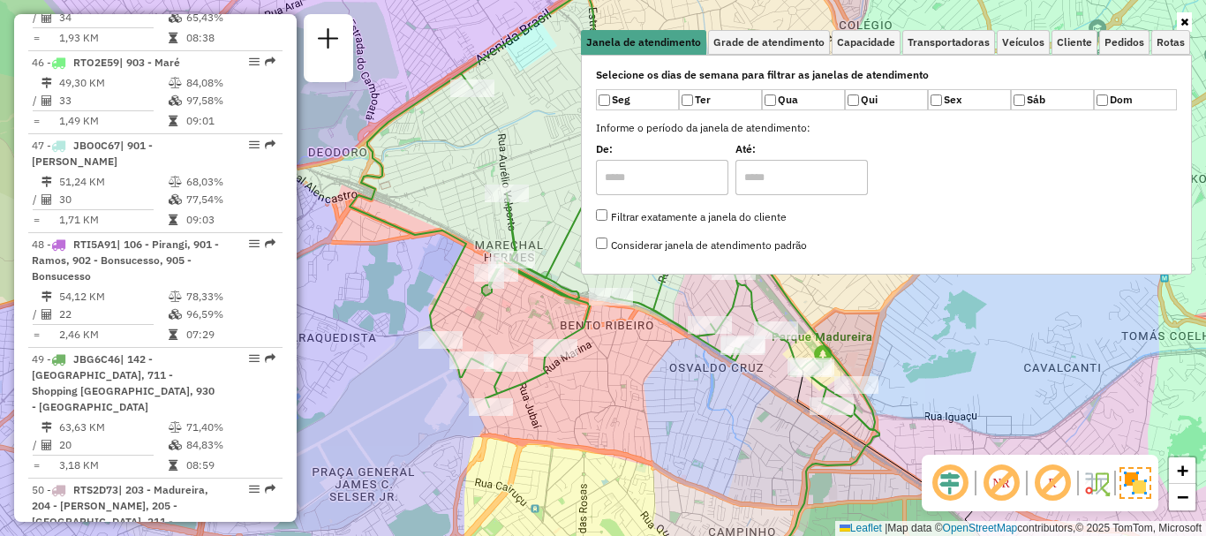
click at [1192, 19] on div "Janela de atendimento Grade de atendimento Capacidade Transportadoras Veículos …" at bounding box center [603, 268] width 1206 height 536
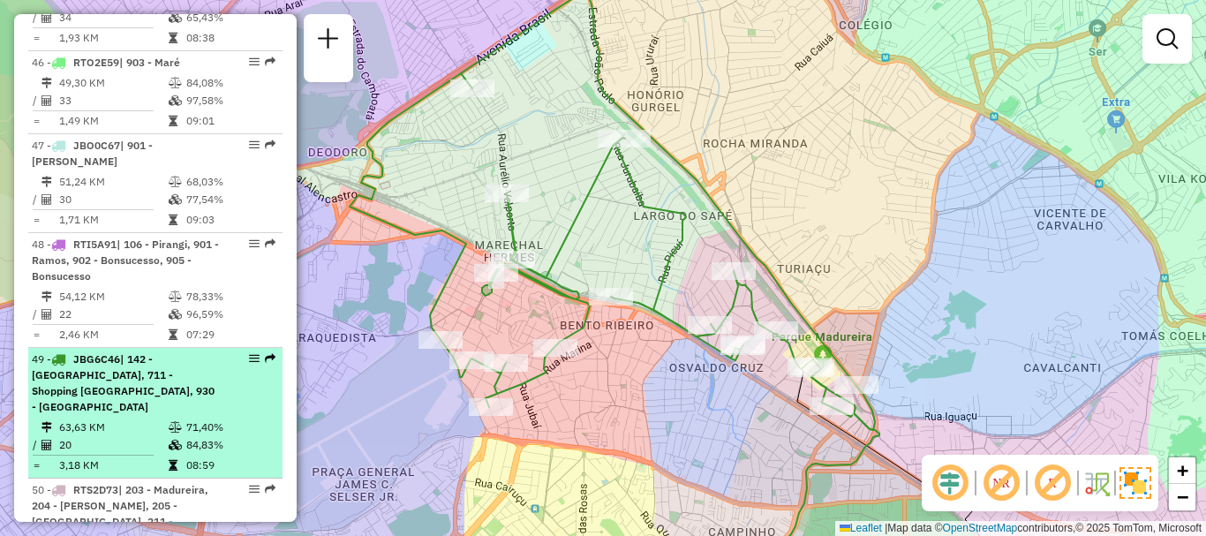
click at [152, 418] on td "63,63 KM" at bounding box center [112, 427] width 109 height 18
select select "**********"
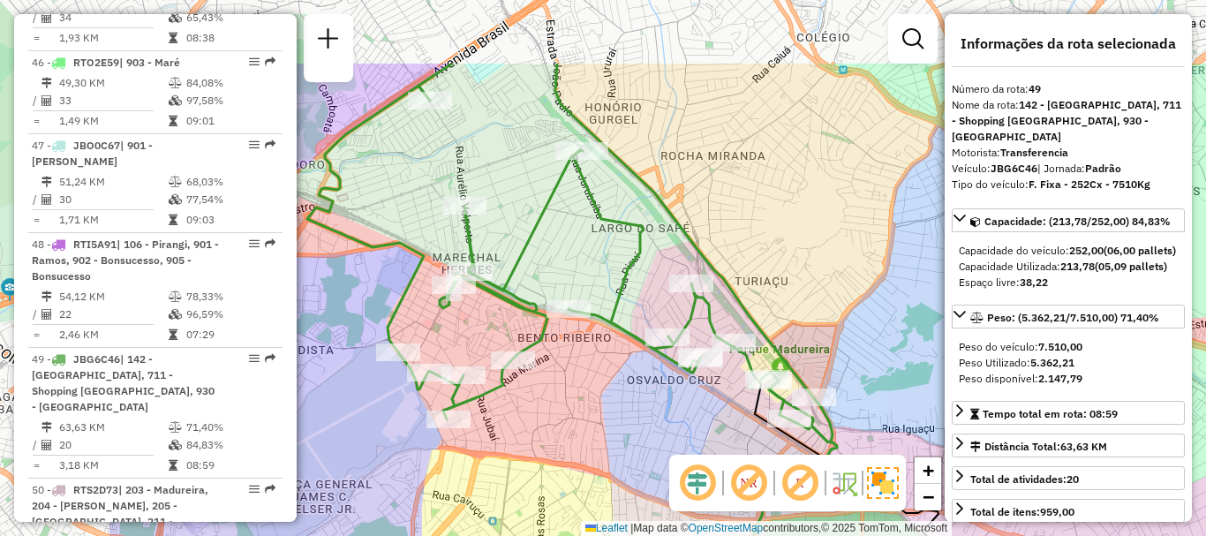
drag, startPoint x: 608, startPoint y: 109, endPoint x: 839, endPoint y: 227, distance: 258.6
click at [839, 227] on div "Janela de atendimento Grade de atendimento Capacidade Transportadoras Veículos …" at bounding box center [603, 268] width 1206 height 536
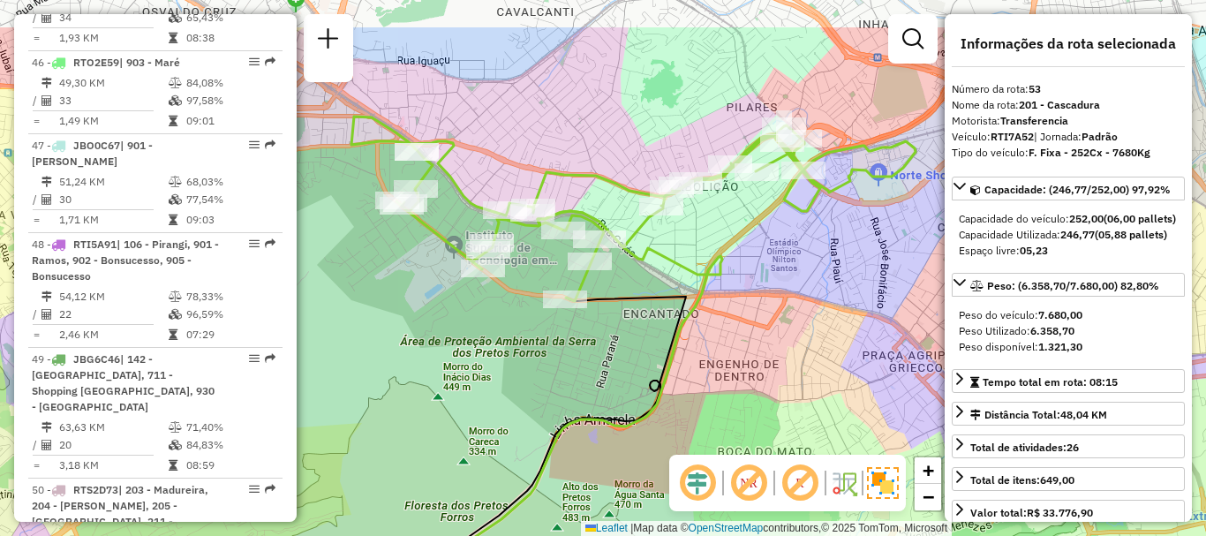
drag, startPoint x: 762, startPoint y: 216, endPoint x: 801, endPoint y: 262, distance: 60.1
click at [801, 262] on div "Janela de atendimento Grade de atendimento Capacidade Transportadoras Veículos …" at bounding box center [603, 268] width 1206 height 536
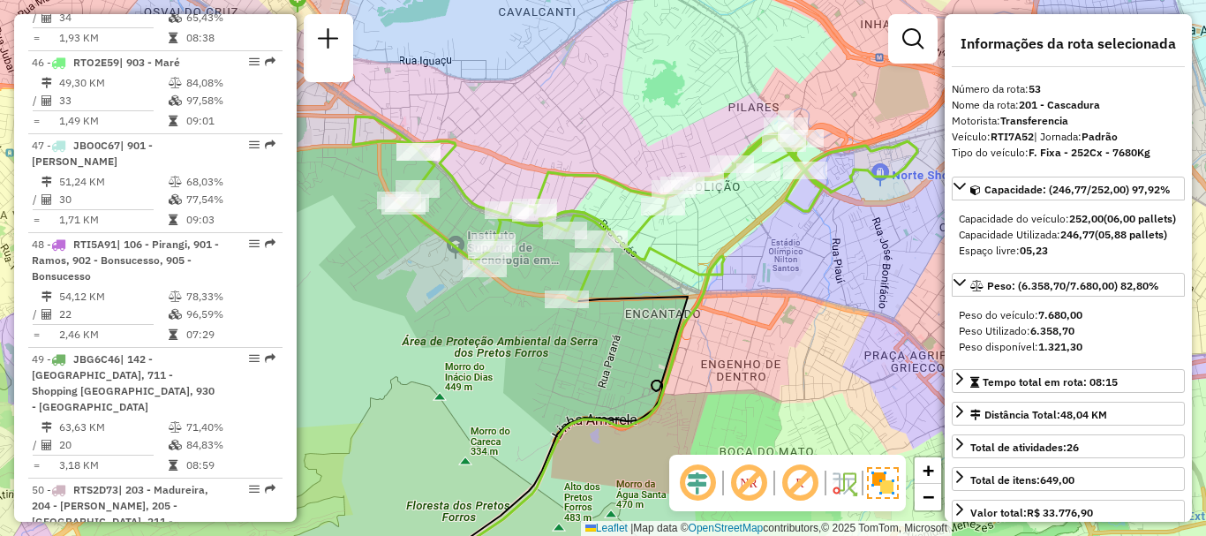
scroll to position [6030, 0]
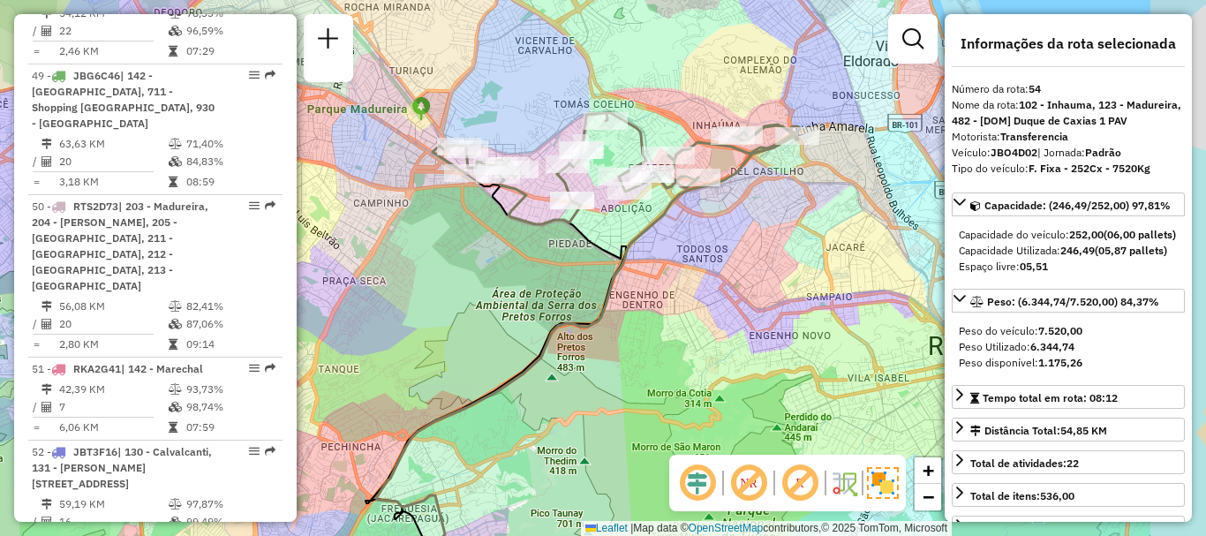
drag, startPoint x: 658, startPoint y: 226, endPoint x: 546, endPoint y: 226, distance: 112.1
click at [546, 224] on icon at bounding box center [616, 168] width 367 height 111
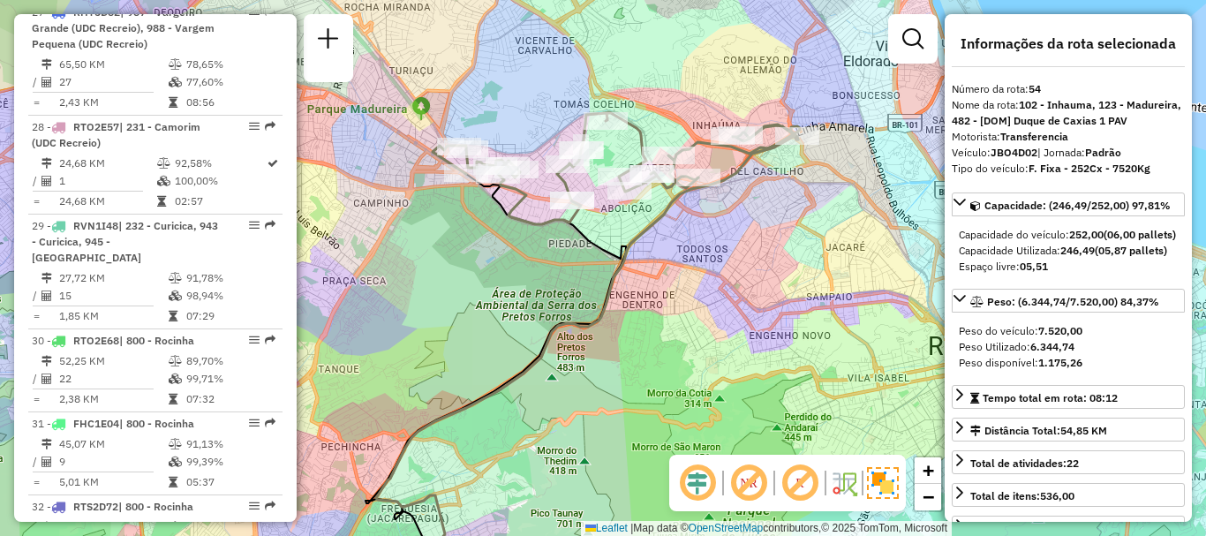
scroll to position [5618, 0]
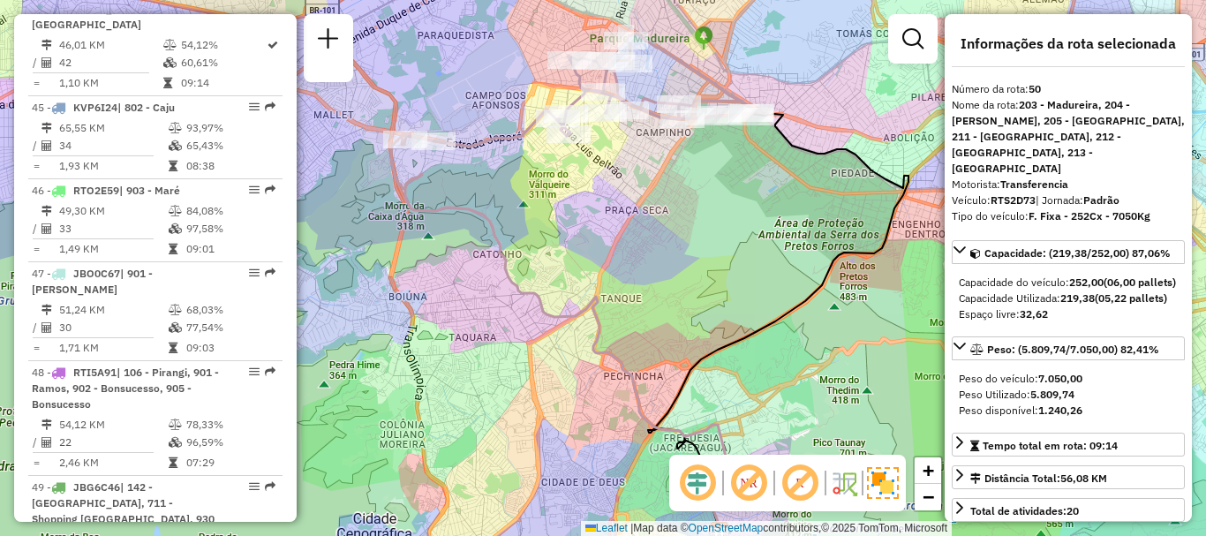
drag, startPoint x: 710, startPoint y: 193, endPoint x: 745, endPoint y: 210, distance: 39.1
click at [745, 210] on div "Janela de atendimento Grade de atendimento Capacidade Transportadoras Veículos …" at bounding box center [603, 268] width 1206 height 536
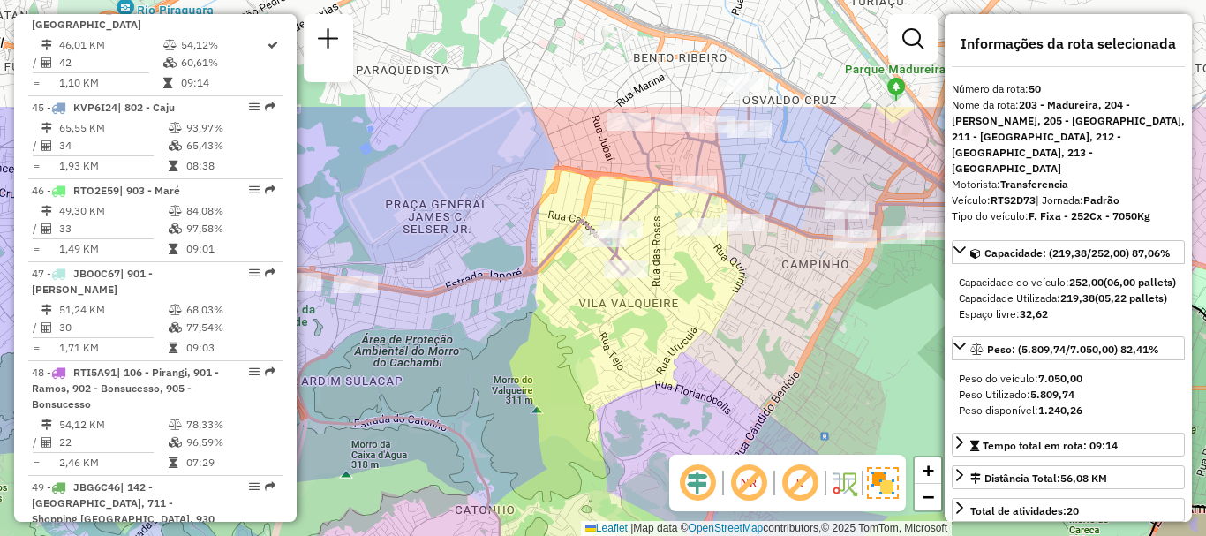
drag, startPoint x: 657, startPoint y: 248, endPoint x: 757, endPoint y: 356, distance: 146.8
click at [757, 356] on div "Janela de atendimento Grade de atendimento Capacidade Transportadoras Veículos …" at bounding box center [603, 268] width 1206 height 536
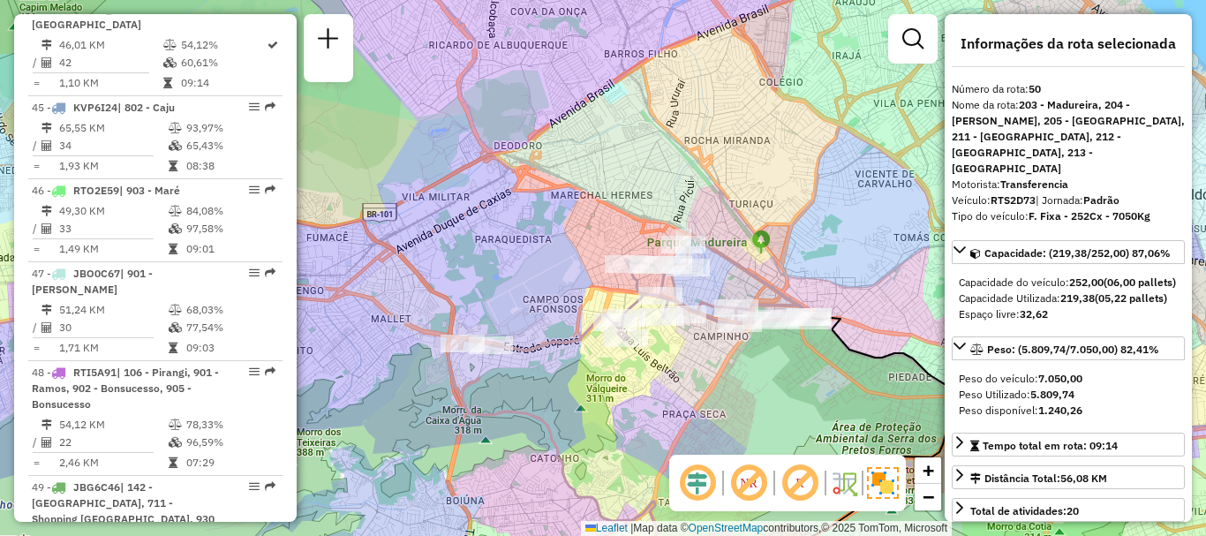
drag, startPoint x: 697, startPoint y: 331, endPoint x: 661, endPoint y: 369, distance: 51.8
click at [661, 369] on div "Janela de atendimento Grade de atendimento Capacidade Transportadoras Veículos …" at bounding box center [603, 268] width 1206 height 536
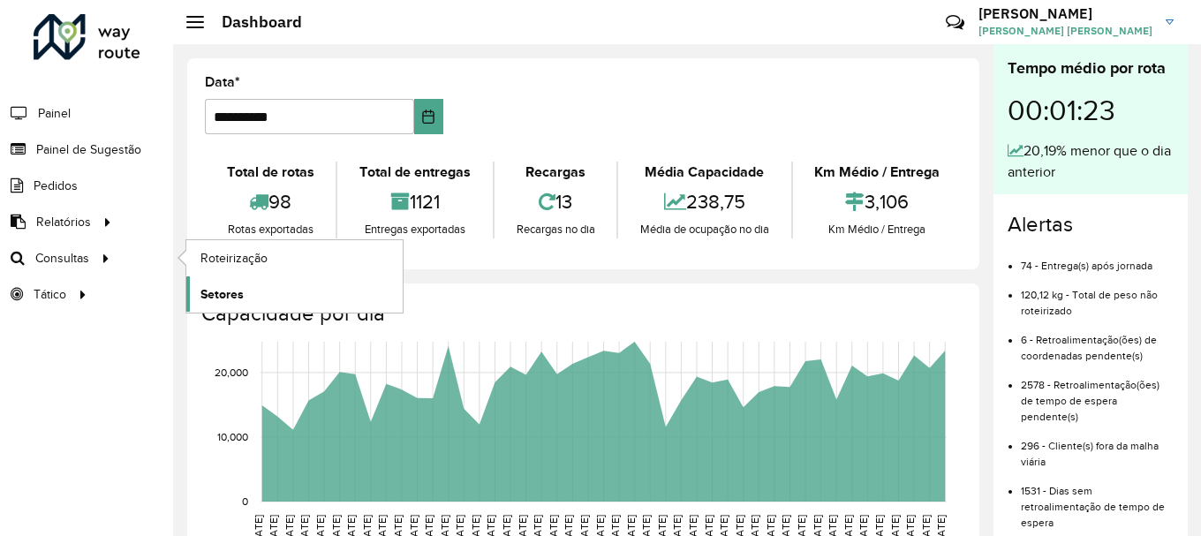
click at [213, 292] on span "Setores" at bounding box center [221, 294] width 43 height 19
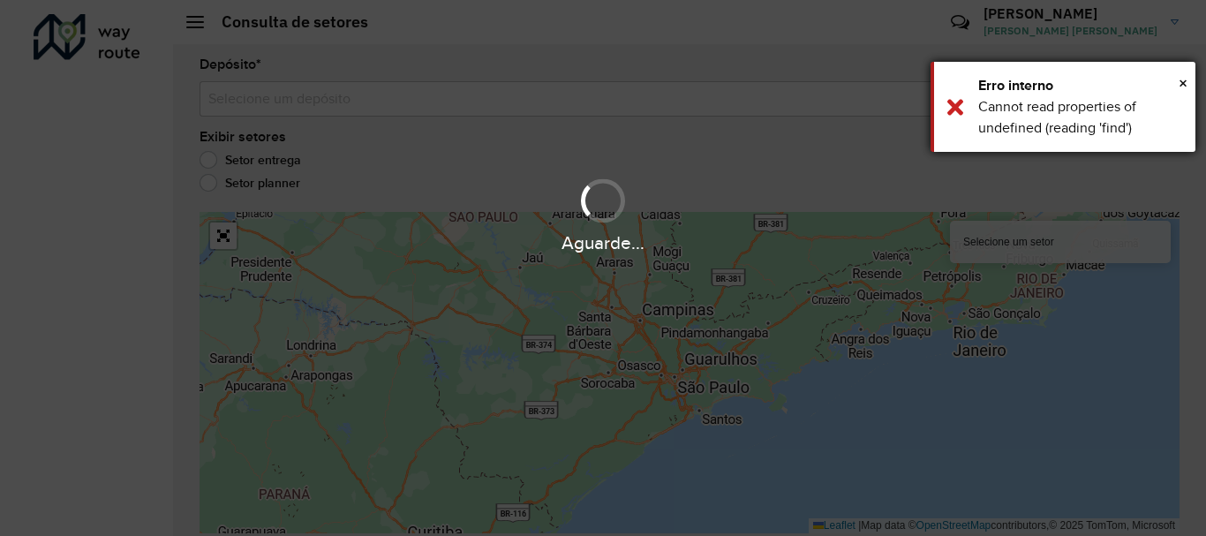
click at [1187, 84] on div "× Erro interno Cannot read properties of undefined (reading 'find')" at bounding box center [1062, 107] width 265 height 90
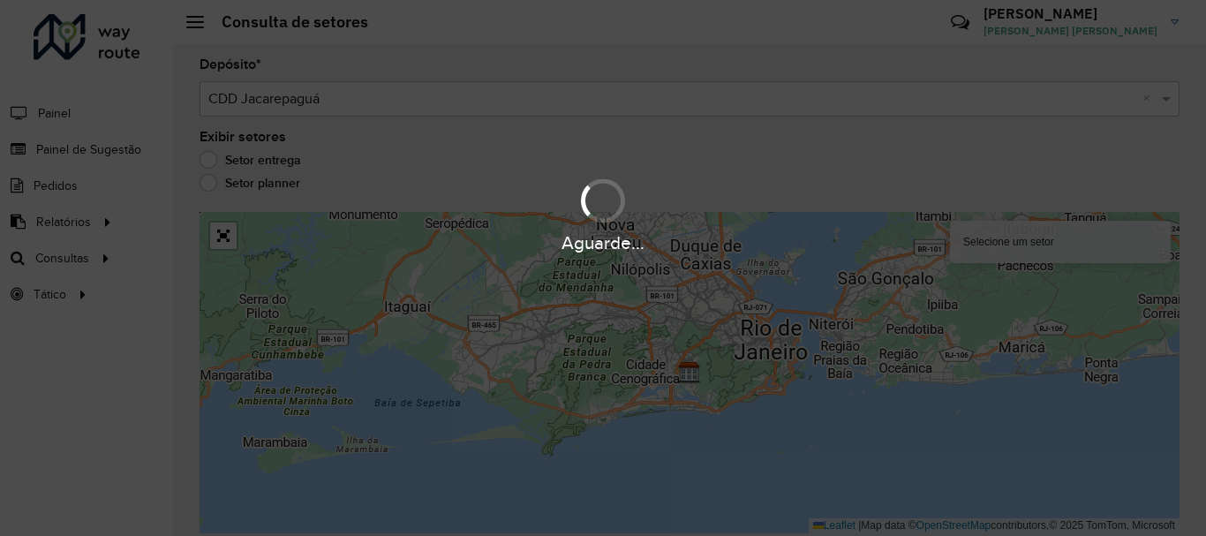
click at [210, 186] on div "Aguarde..." at bounding box center [603, 214] width 1206 height 84
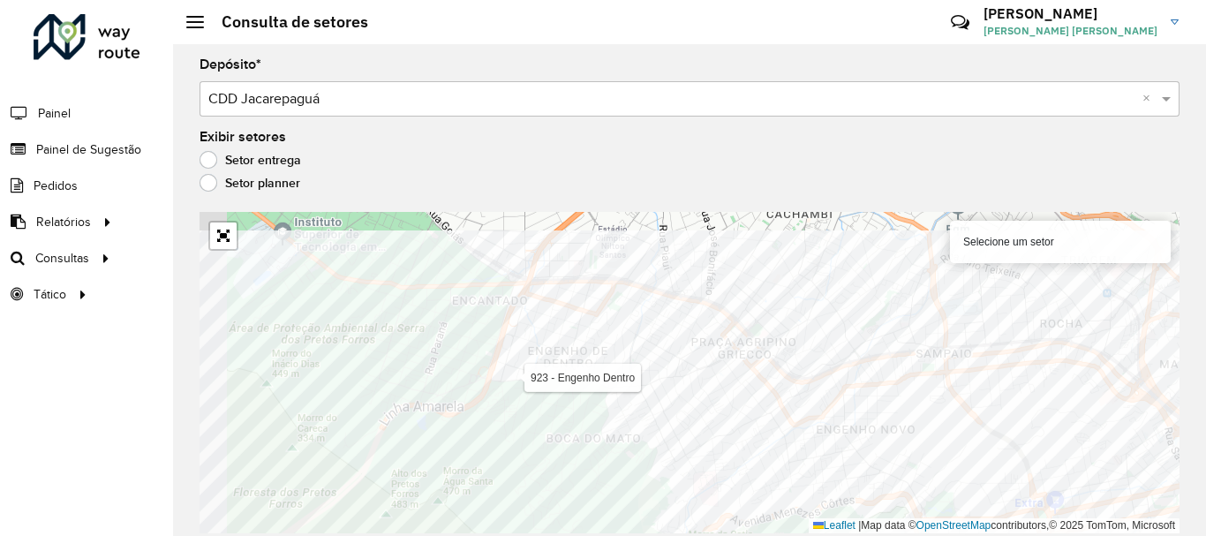
click at [879, 535] on html "Aguarde... Pop-up bloqueado! Seu navegador bloqueou automáticamente a abertura …" at bounding box center [603, 268] width 1206 height 536
